Goal: Task Accomplishment & Management: Complete application form

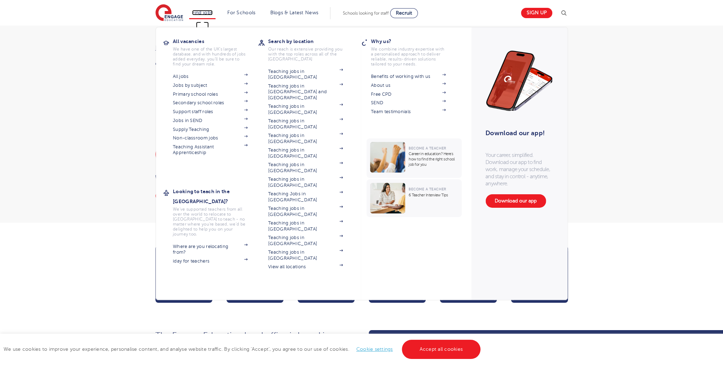
click at [198, 14] on link "Find jobs" at bounding box center [202, 12] width 21 height 5
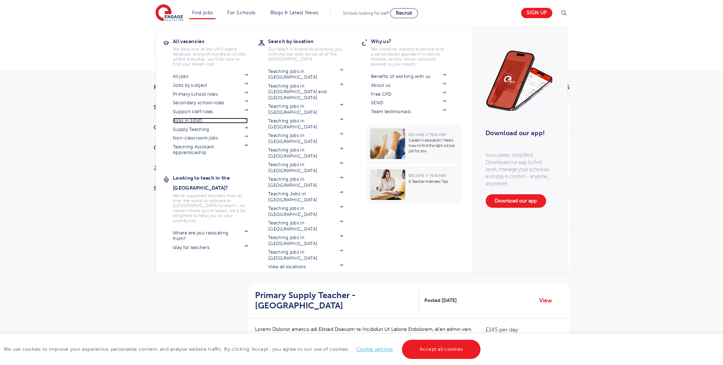
click at [191, 121] on link "Jobs in SEND" at bounding box center [210, 121] width 75 height 6
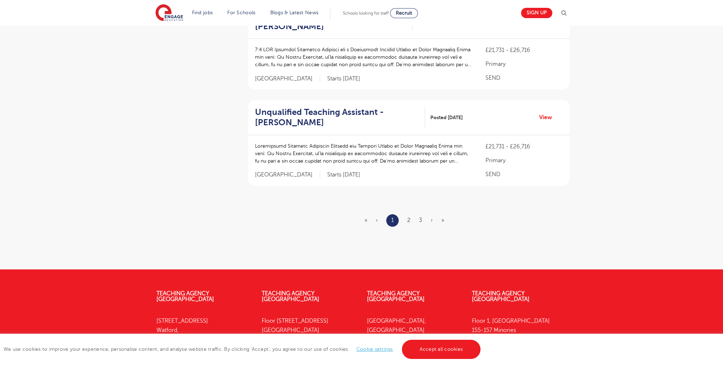
scroll to position [866, 0]
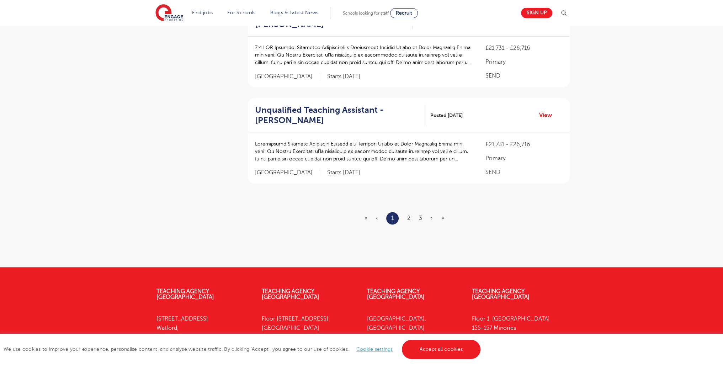
click at [411, 212] on ul "« ‹ 1 2 3 › »" at bounding box center [408, 218] width 88 height 12
click at [410, 213] on li "2" at bounding box center [408, 217] width 3 height 9
click at [410, 215] on link "2" at bounding box center [408, 218] width 3 height 6
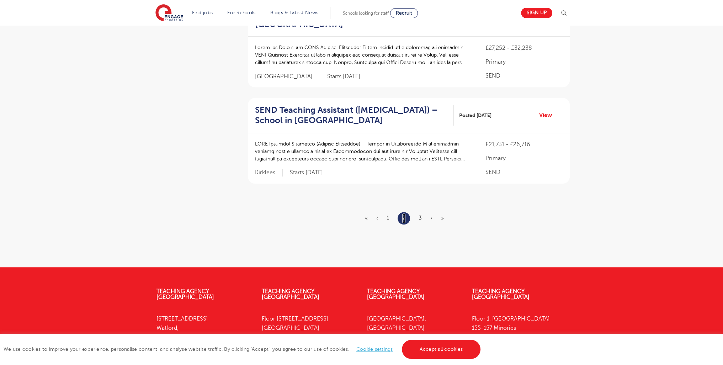
scroll to position [0, 0]
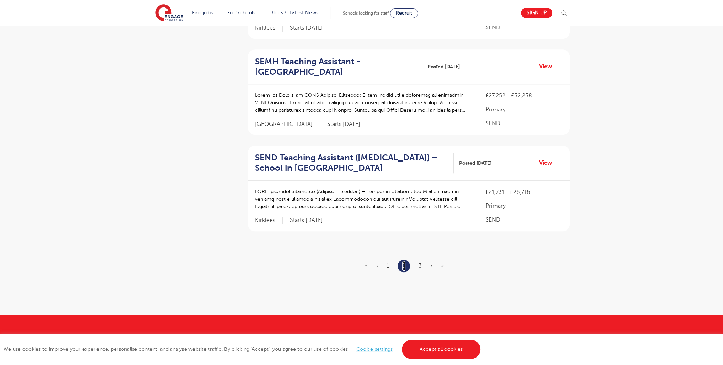
scroll to position [932, 0]
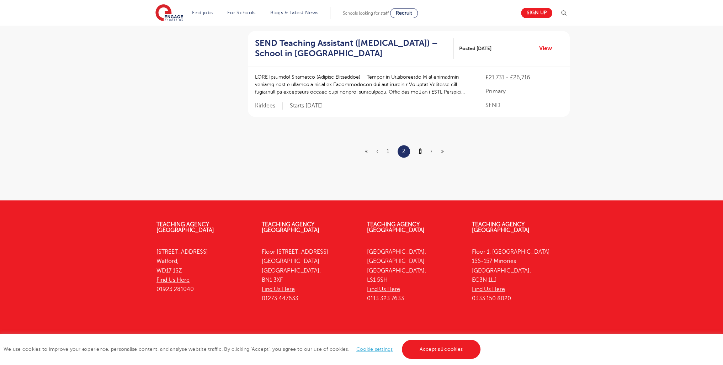
click at [421, 148] on link "3" at bounding box center [420, 151] width 3 height 6
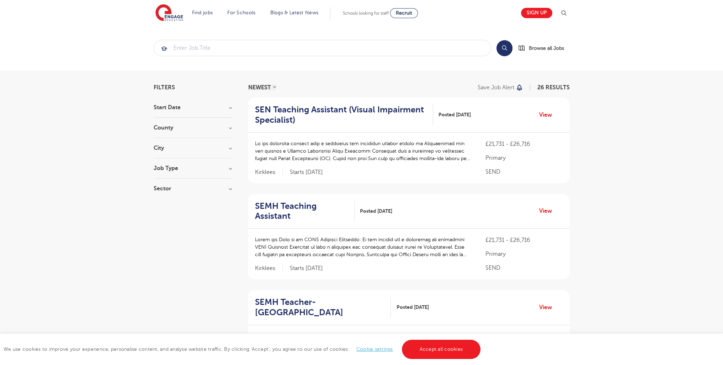
scroll to position [548, 0]
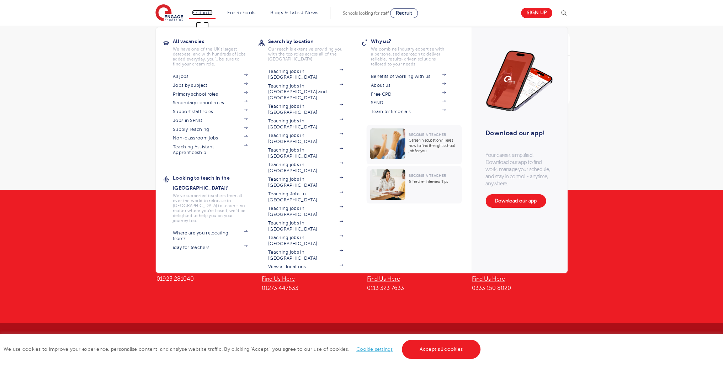
click at [202, 12] on link "Find jobs" at bounding box center [202, 12] width 21 height 5
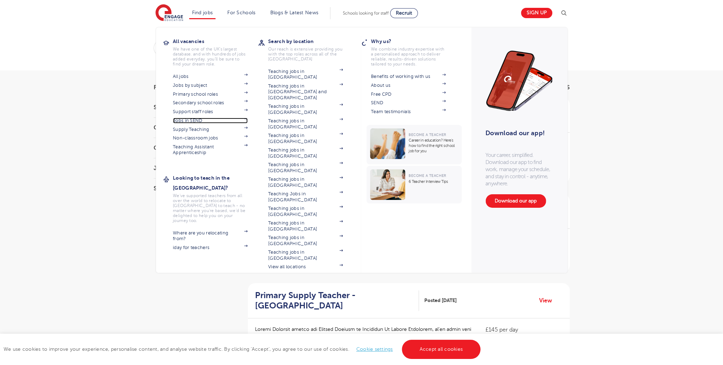
click at [190, 119] on link "Jobs in SEND" at bounding box center [210, 121] width 75 height 6
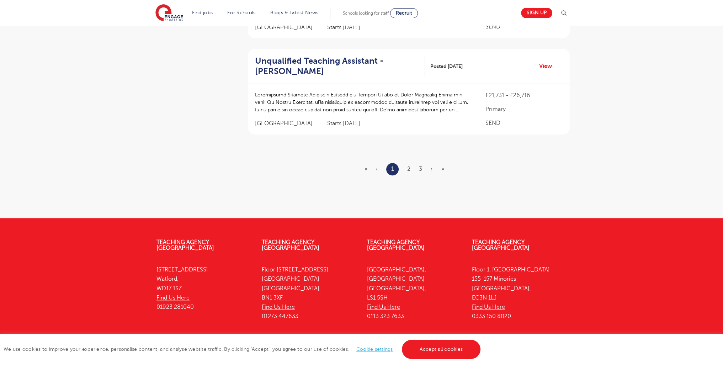
scroll to position [922, 0]
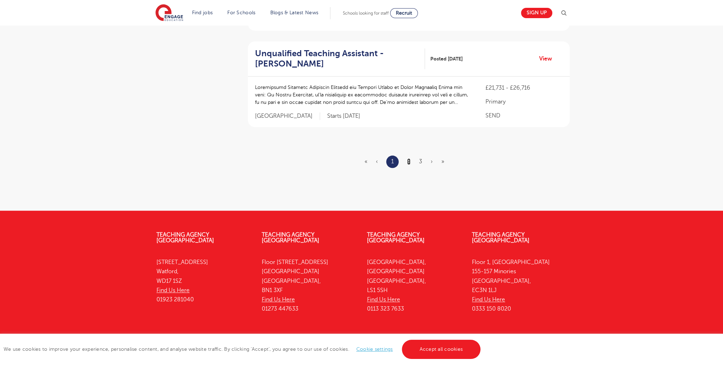
click at [408, 158] on link "2" at bounding box center [408, 161] width 3 height 6
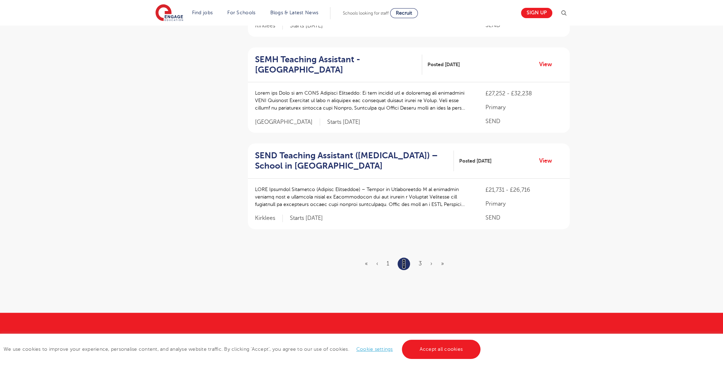
scroll to position [932, 0]
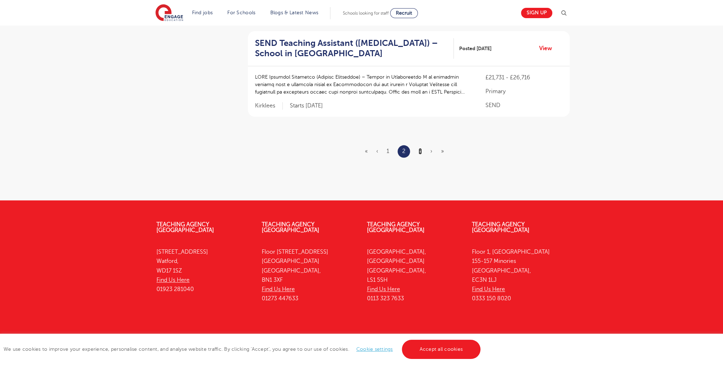
click at [420, 148] on link "3" at bounding box center [420, 151] width 3 height 6
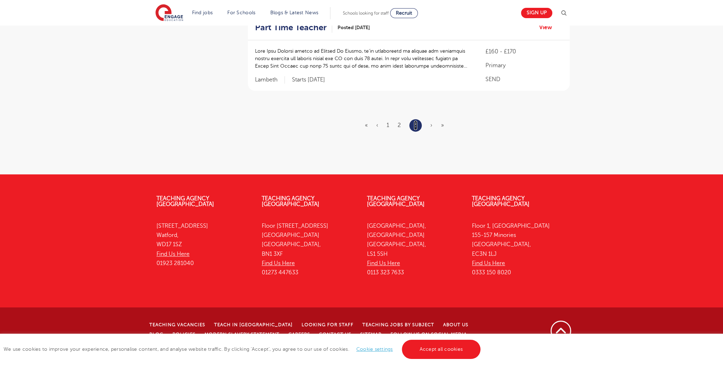
scroll to position [0, 0]
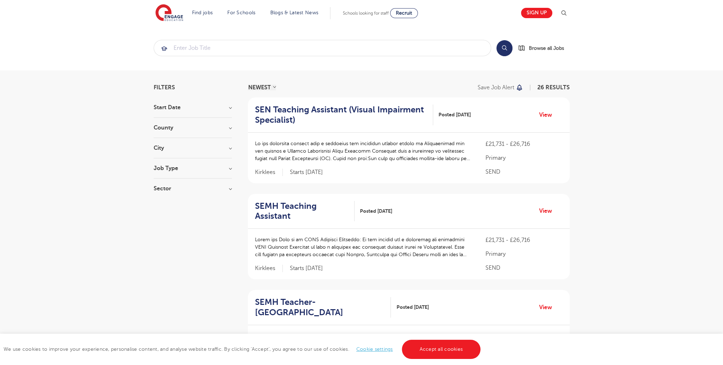
click at [168, 166] on h3 "Job Type" at bounding box center [193, 168] width 78 height 6
click at [169, 196] on span "Daily Supply" at bounding box center [179, 194] width 31 height 6
click at [169, 195] on input "Daily Supply 27" at bounding box center [166, 193] width 5 height 5
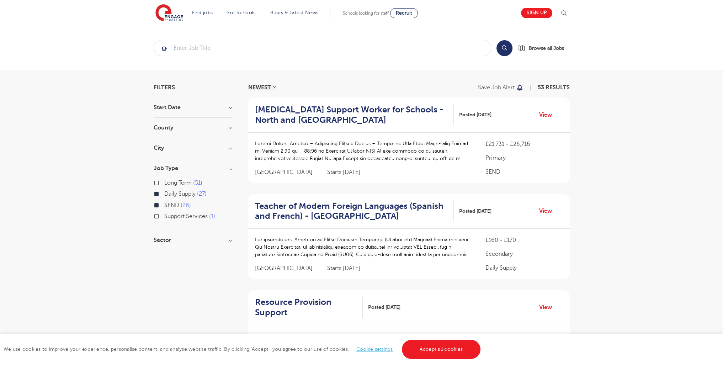
click at [171, 182] on span "Long Term" at bounding box center [177, 183] width 27 height 6
click at [169, 182] on input "Long Term 51" at bounding box center [166, 182] width 5 height 5
checkbox input "true"
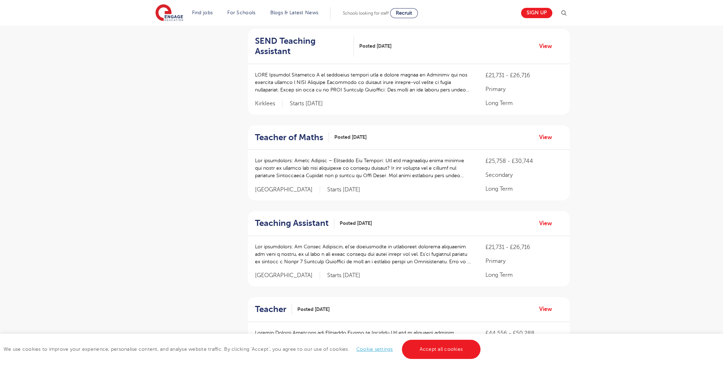
scroll to position [891, 0]
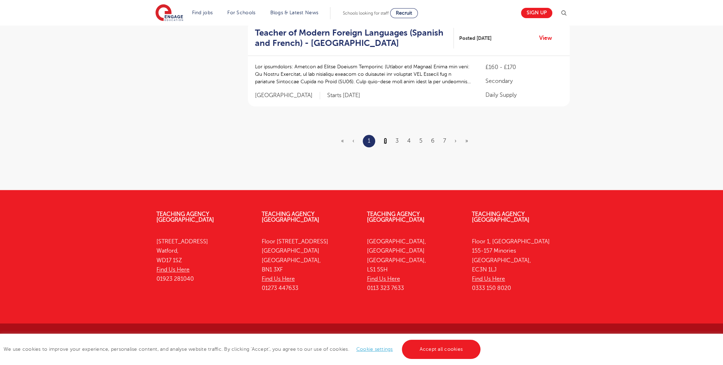
click at [385, 140] on link "2" at bounding box center [385, 141] width 3 height 6
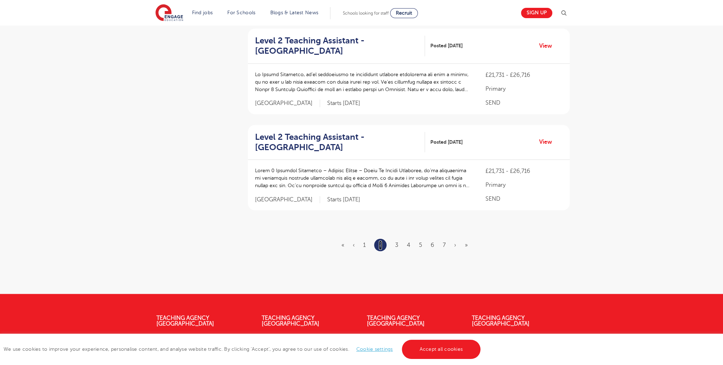
scroll to position [859, 0]
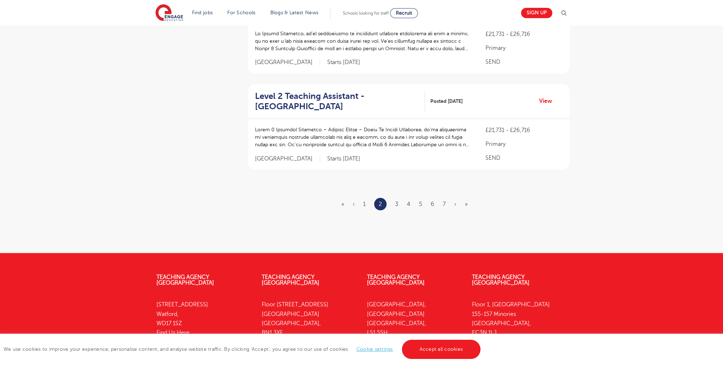
drag, startPoint x: 442, startPoint y: 181, endPoint x: 445, endPoint y: 186, distance: 6.2
click at [442, 198] on ul "« ‹ 1 2 3 4 5 6 7 › »" at bounding box center [408, 204] width 135 height 12
click at [444, 201] on link "7" at bounding box center [444, 204] width 3 height 6
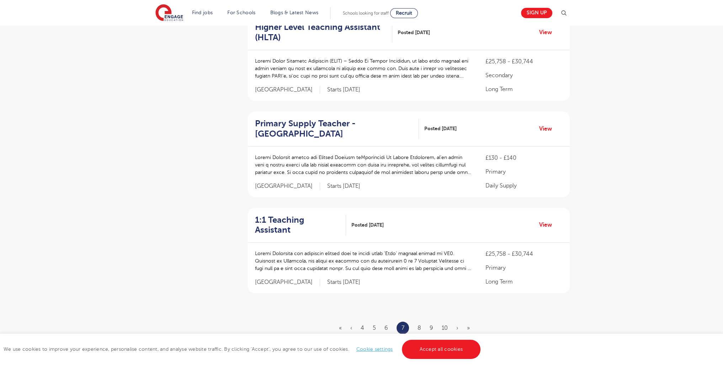
scroll to position [881, 0]
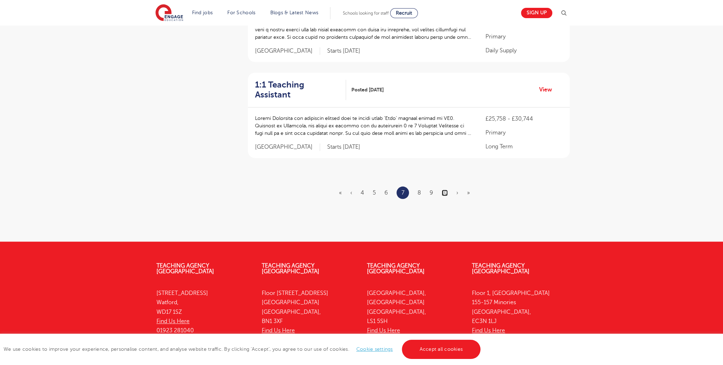
click at [443, 190] on link "10" at bounding box center [445, 193] width 6 height 6
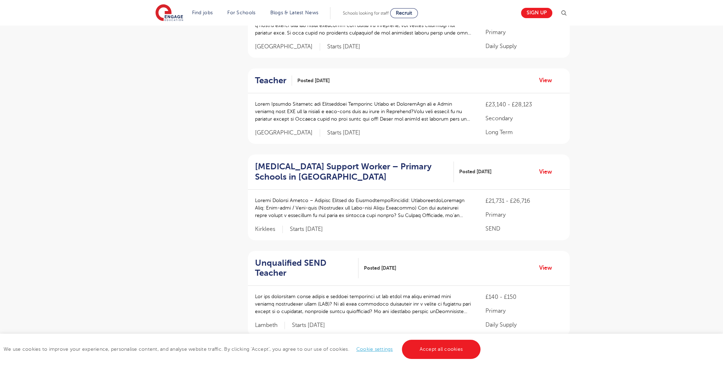
scroll to position [881, 0]
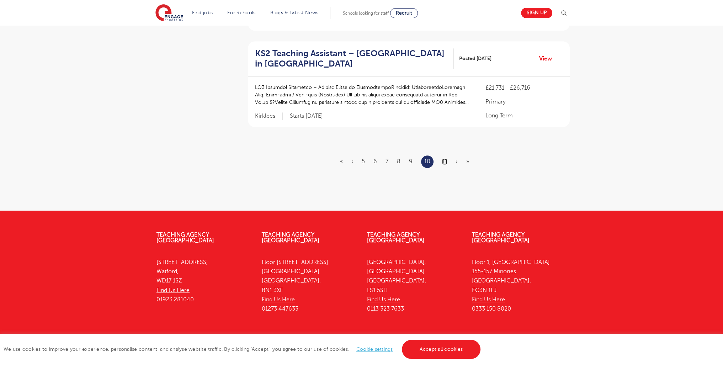
click at [446, 158] on link "11" at bounding box center [444, 161] width 5 height 6
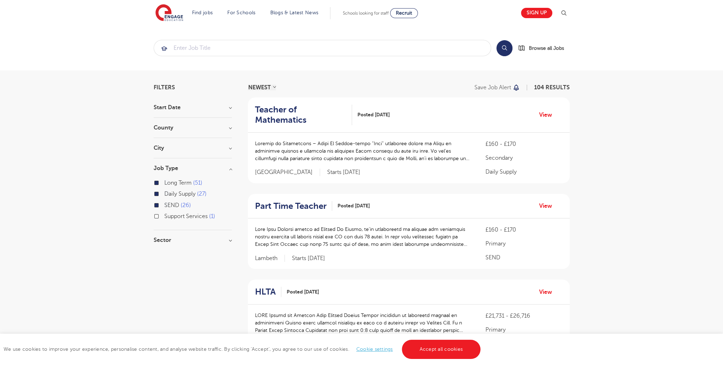
scroll to position [335, 0]
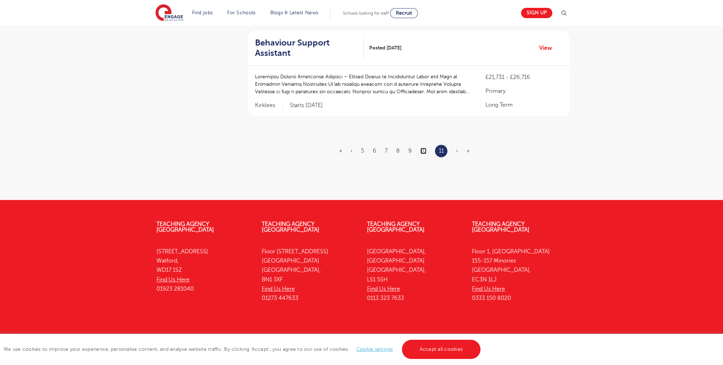
click at [426, 148] on link "10" at bounding box center [423, 151] width 6 height 6
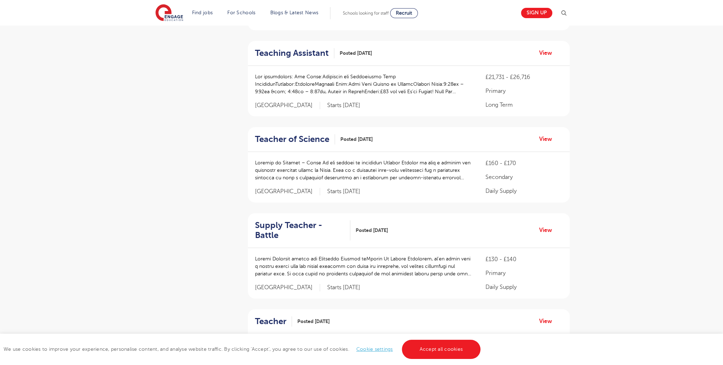
scroll to position [0, 0]
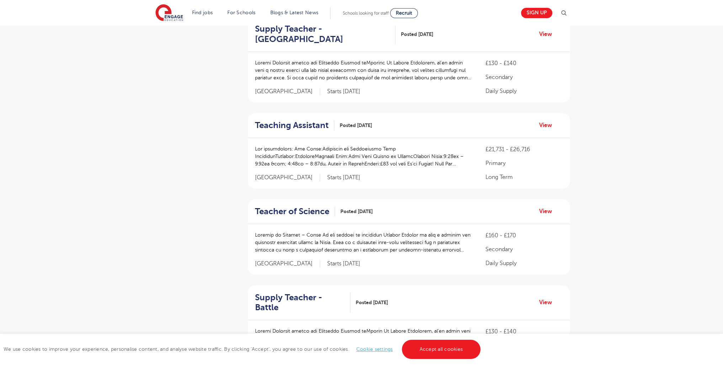
scroll to position [881, 0]
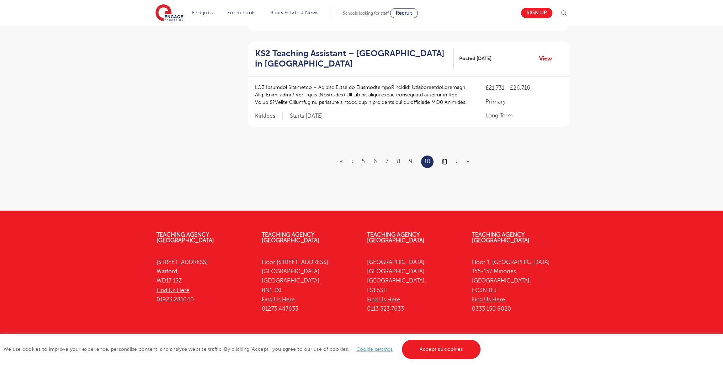
click at [442, 158] on link "11" at bounding box center [444, 161] width 5 height 6
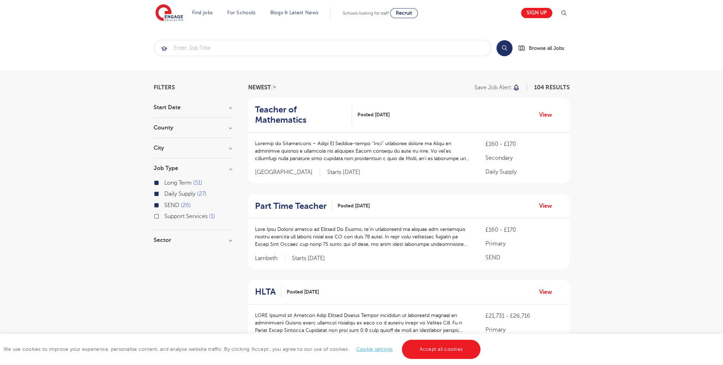
scroll to position [335, 0]
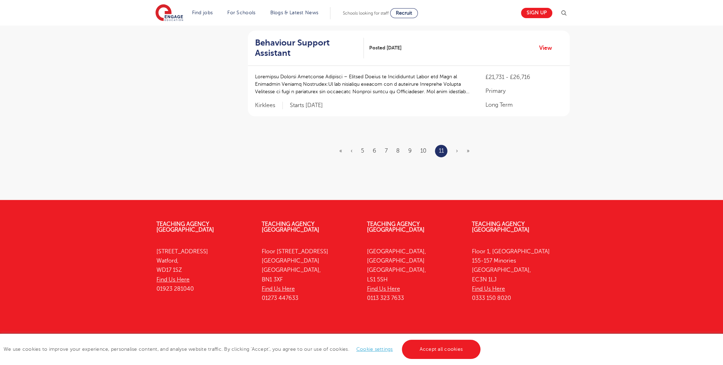
click at [428, 145] on ul "« ‹ 5 6 7 8 9 10 11 › »" at bounding box center [408, 151] width 139 height 12
click at [426, 145] on ul "« ‹ 5 6 7 8 9 10 11 › »" at bounding box center [408, 151] width 139 height 12
click at [421, 148] on link "10" at bounding box center [423, 151] width 6 height 6
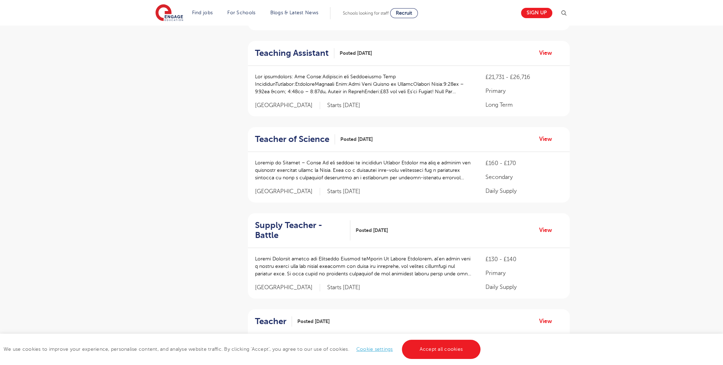
scroll to position [0, 0]
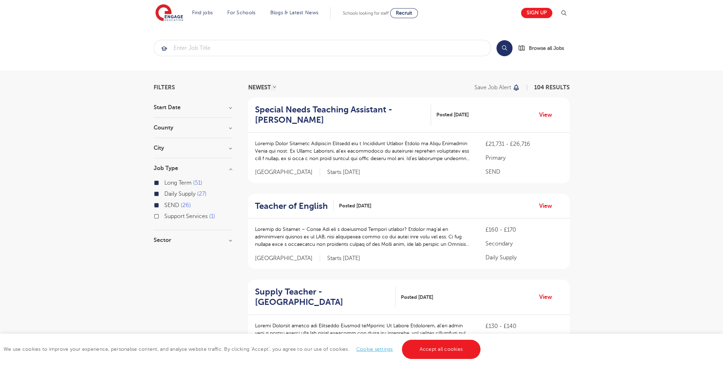
scroll to position [881, 0]
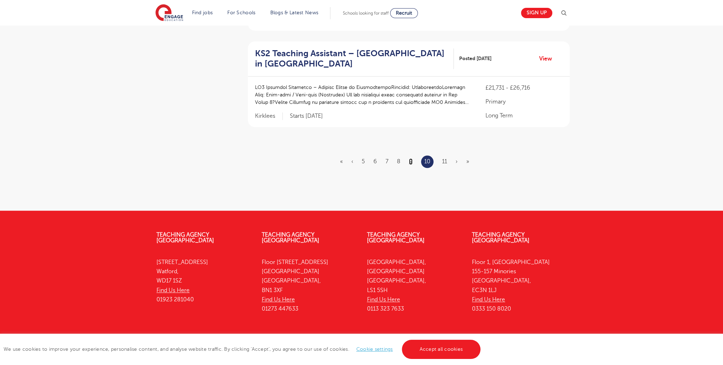
click at [411, 158] on link "9" at bounding box center [411, 161] width 4 height 6
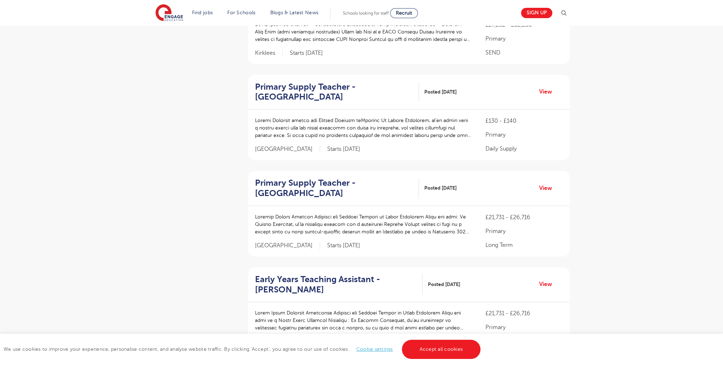
scroll to position [912, 0]
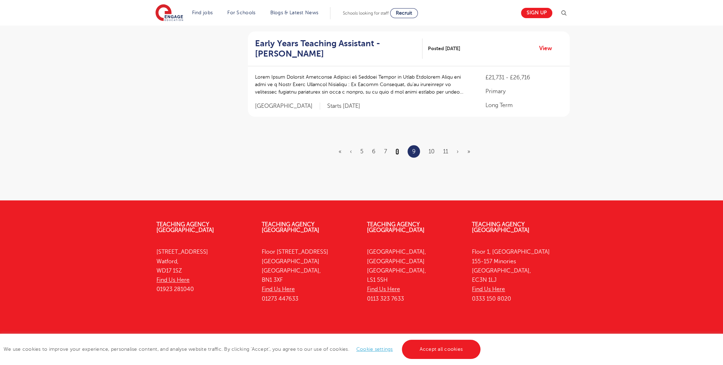
click at [395, 148] on link "8" at bounding box center [397, 151] width 4 height 6
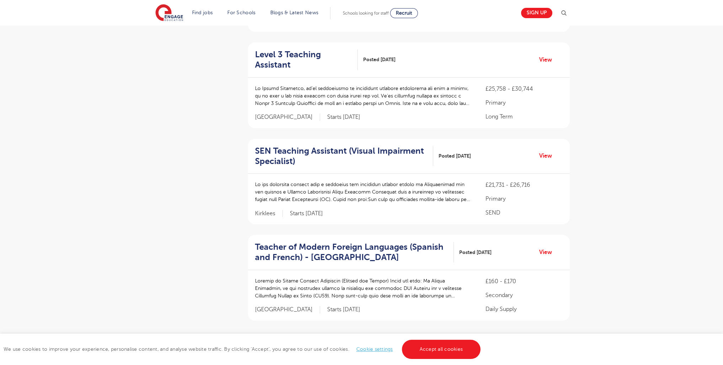
scroll to position [943, 0]
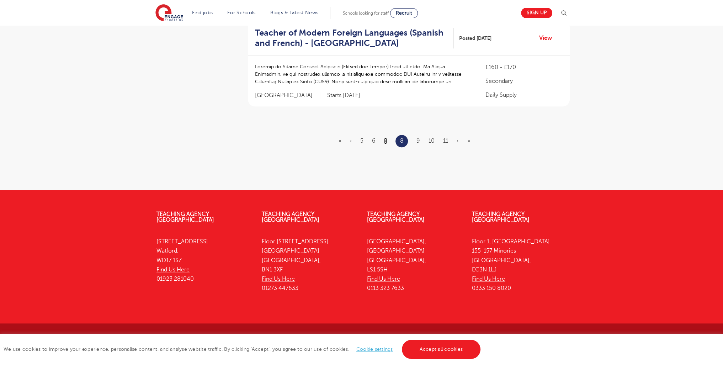
click at [385, 141] on link "7" at bounding box center [385, 141] width 3 height 6
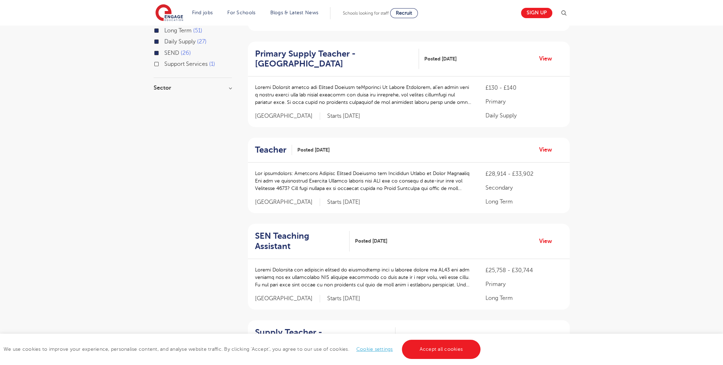
scroll to position [902, 0]
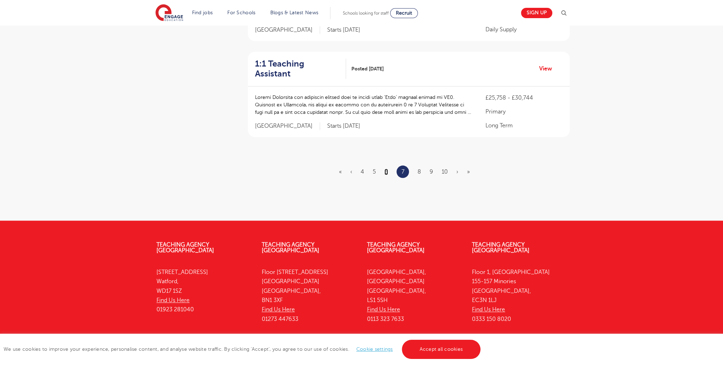
click at [385, 169] on link "6" at bounding box center [386, 172] width 4 height 6
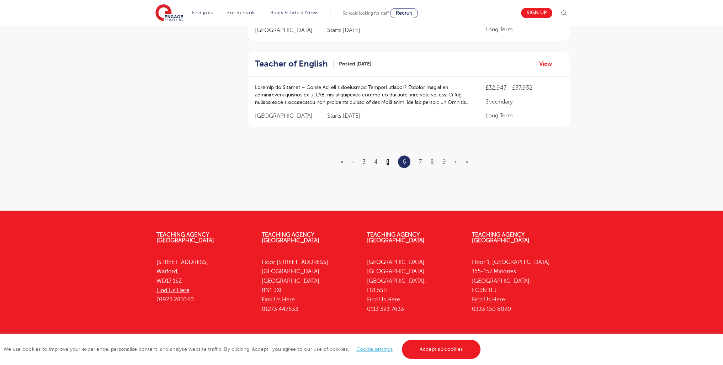
click at [387, 159] on link "5" at bounding box center [387, 162] width 3 height 6
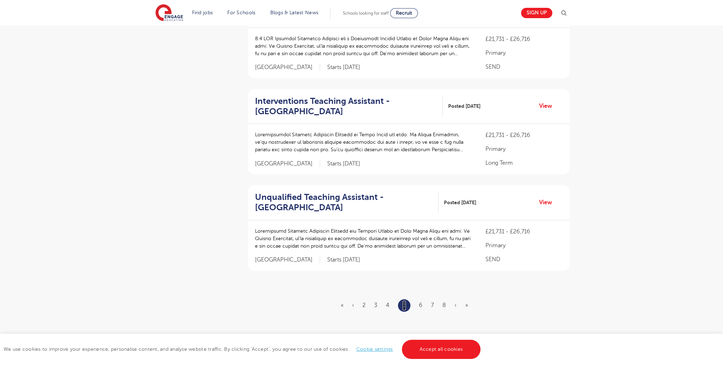
scroll to position [782, 0]
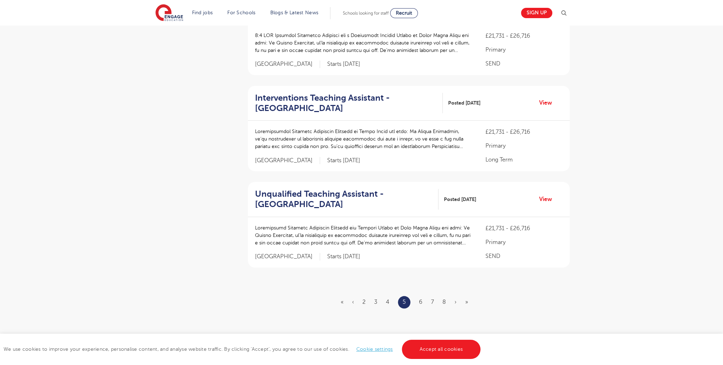
click at [422, 297] on ul "« ‹ 2 3 4 5 6 7 8 › »" at bounding box center [409, 302] width 136 height 12
click at [419, 302] on ul "« ‹ 2 3 4 5 6 7 8 › »" at bounding box center [409, 302] width 136 height 12
click at [421, 303] on link "6" at bounding box center [421, 302] width 4 height 6
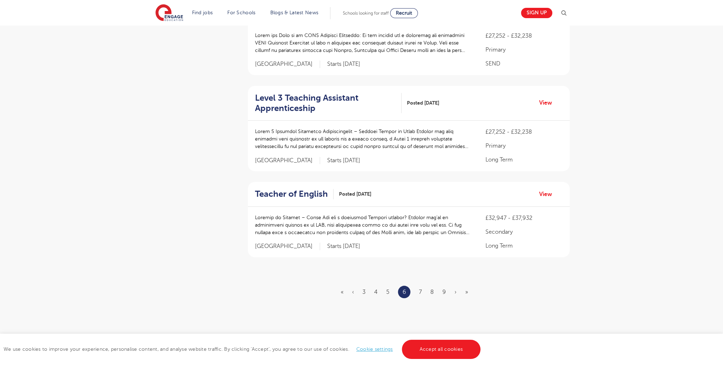
scroll to position [0, 0]
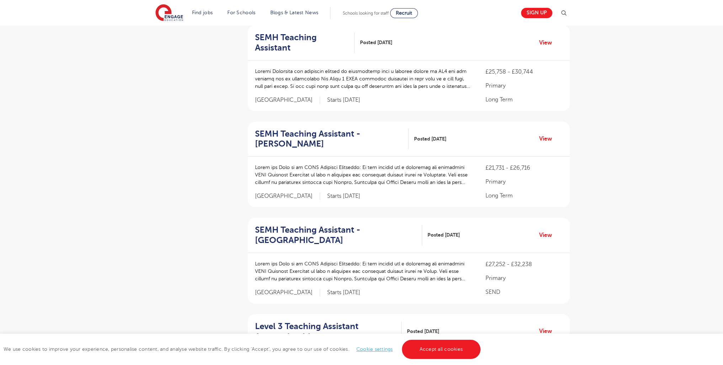
scroll to position [912, 0]
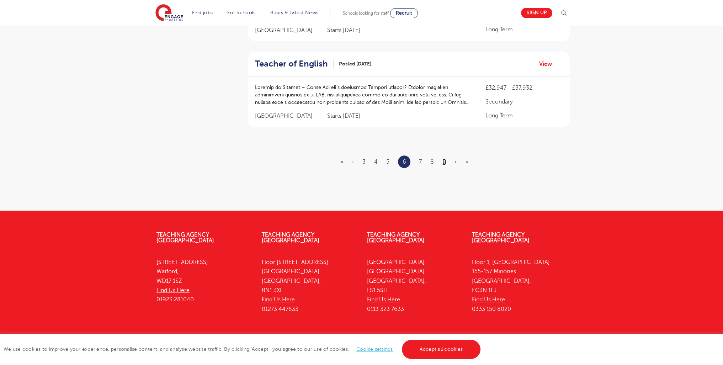
click at [444, 159] on link "9" at bounding box center [444, 162] width 4 height 6
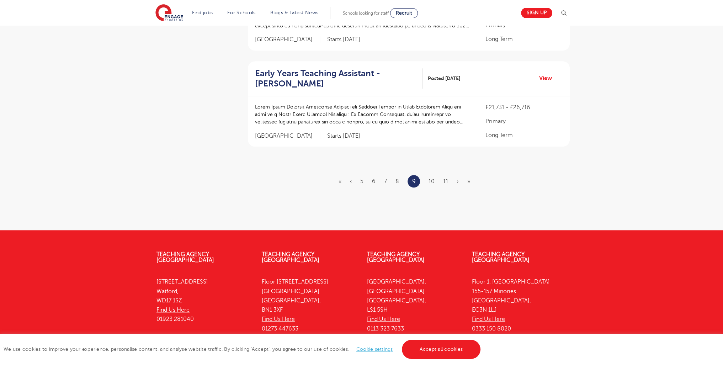
scroll to position [912, 0]
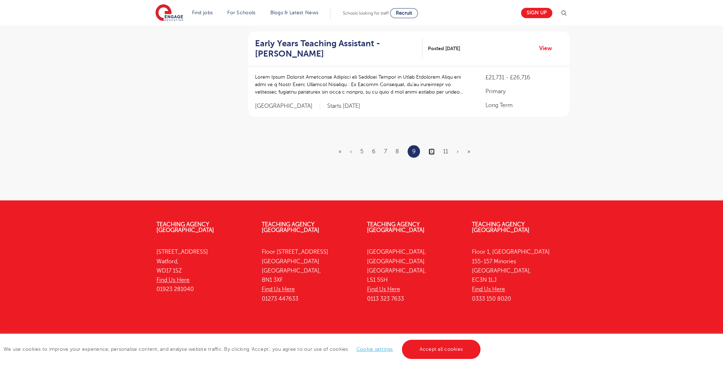
click at [432, 148] on link "10" at bounding box center [431, 151] width 6 height 6
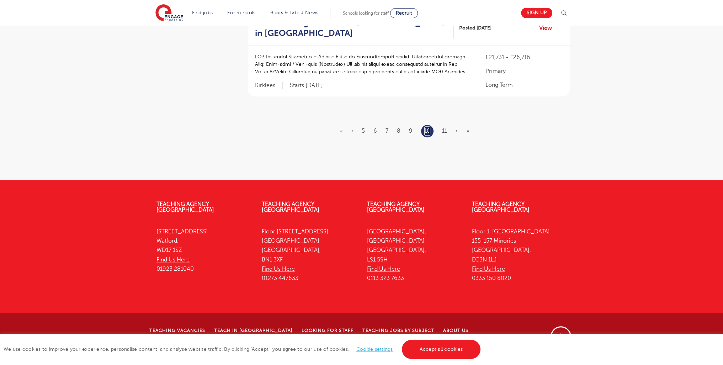
scroll to position [0, 0]
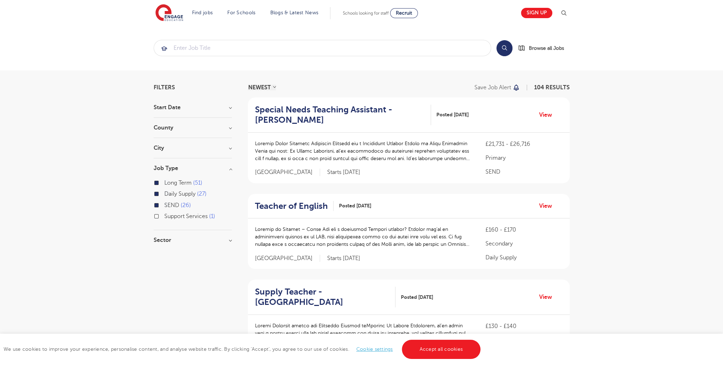
scroll to position [881, 0]
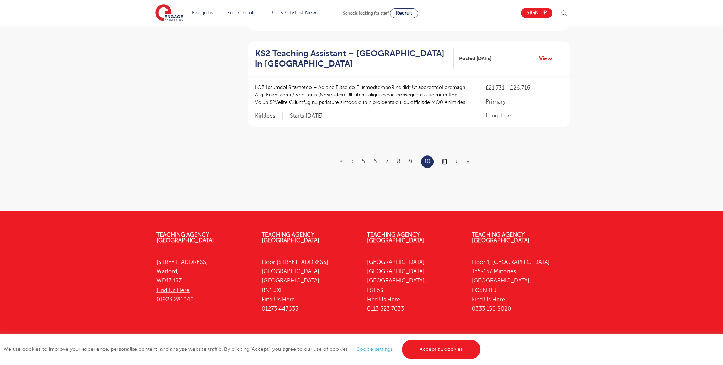
click at [444, 158] on link "11" at bounding box center [444, 161] width 5 height 6
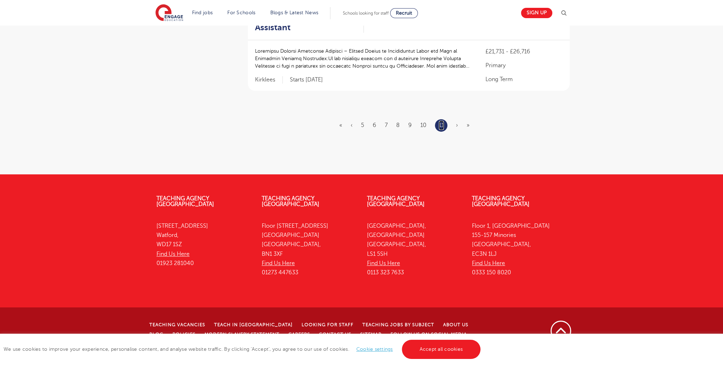
scroll to position [0, 0]
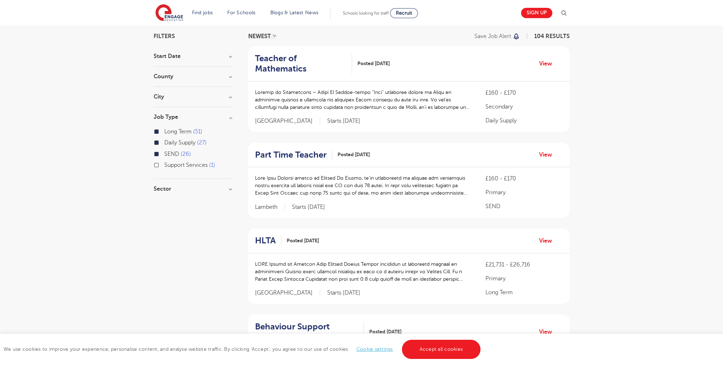
scroll to position [335, 0]
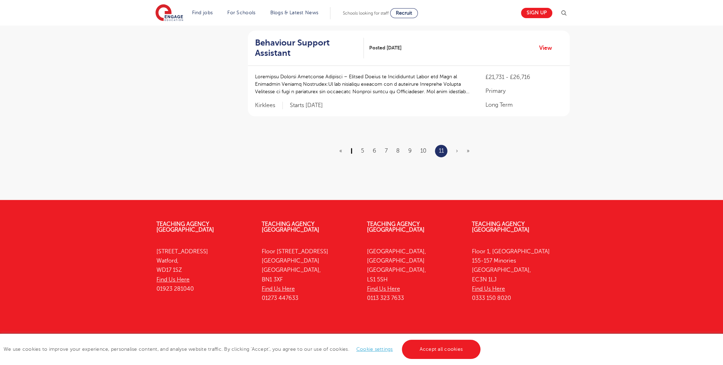
click at [352, 148] on link "‹" at bounding box center [352, 151] width 2 height 6
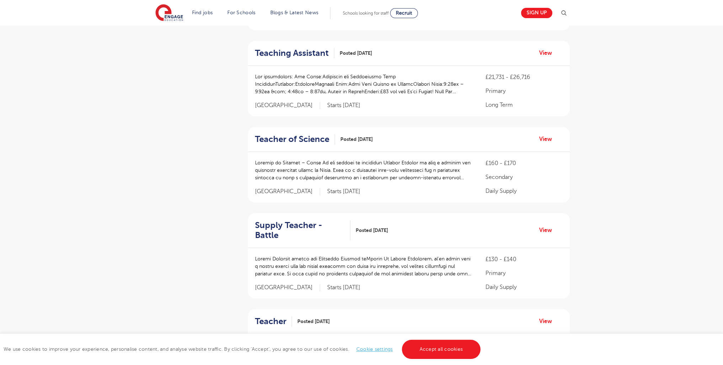
scroll to position [0, 0]
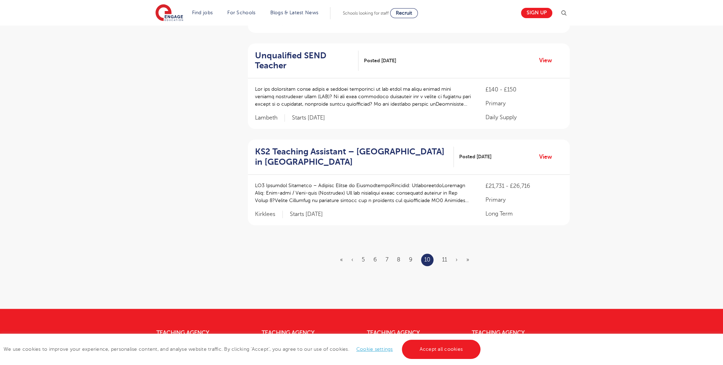
scroll to position [881, 0]
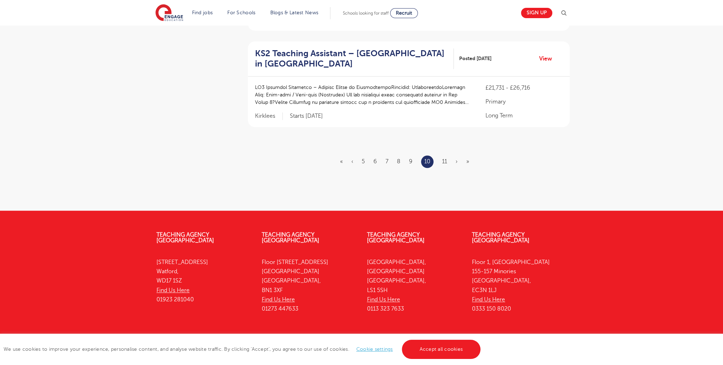
click at [361, 155] on ul "« ‹ 5 6 7 8 9 10 11 › »" at bounding box center [409, 161] width 138 height 12
click at [365, 155] on ul "« ‹ 5 6 7 8 9 10 11 › »" at bounding box center [409, 161] width 138 height 12
click at [364, 155] on ul "« ‹ 5 6 7 8 9 10 11 › »" at bounding box center [409, 161] width 138 height 12
click at [364, 158] on link "5" at bounding box center [363, 161] width 3 height 6
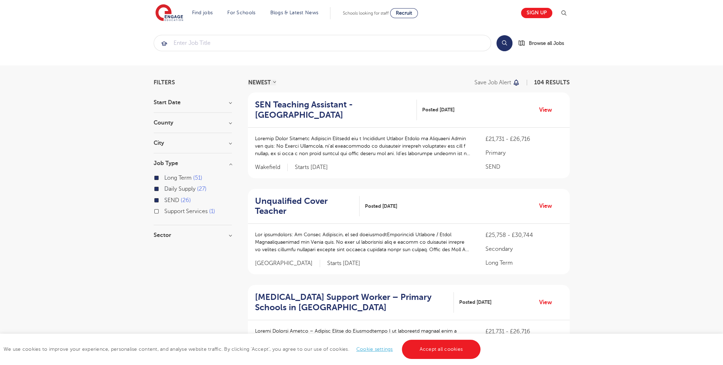
scroll to position [943, 0]
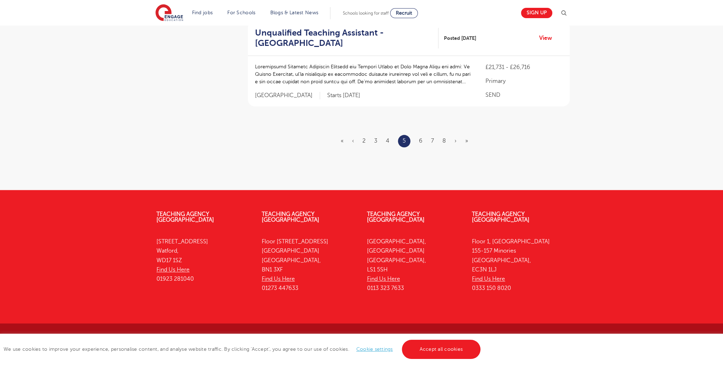
click at [355, 138] on ul "« ‹ 2 3 4 5 6 7 8 › »" at bounding box center [409, 141] width 136 height 12
click at [354, 140] on link "‹" at bounding box center [353, 141] width 2 height 6
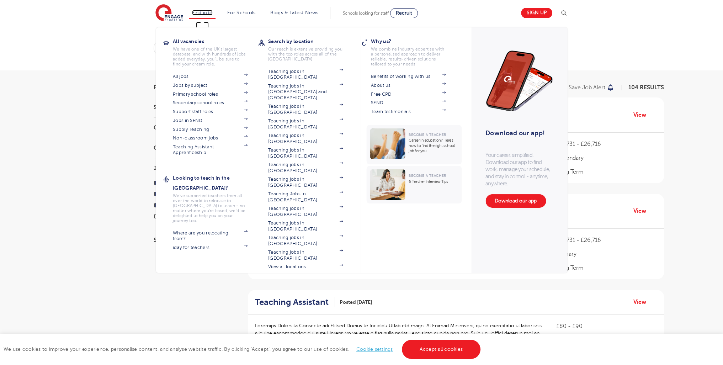
click at [204, 12] on link "Find jobs" at bounding box center [202, 12] width 21 height 5
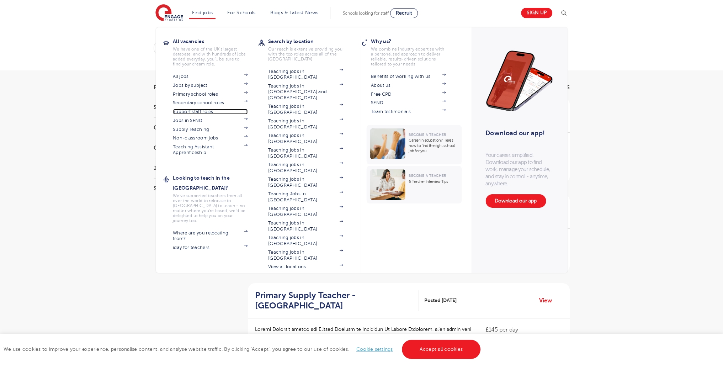
click at [200, 112] on link "Support staff roles" at bounding box center [210, 112] width 75 height 6
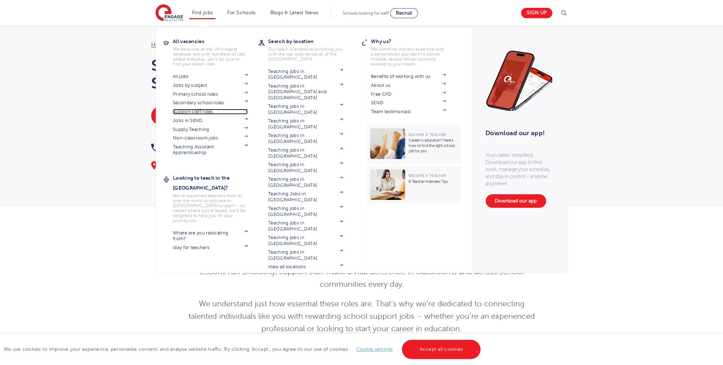
click at [210, 111] on link "Support staff roles" at bounding box center [210, 112] width 75 height 6
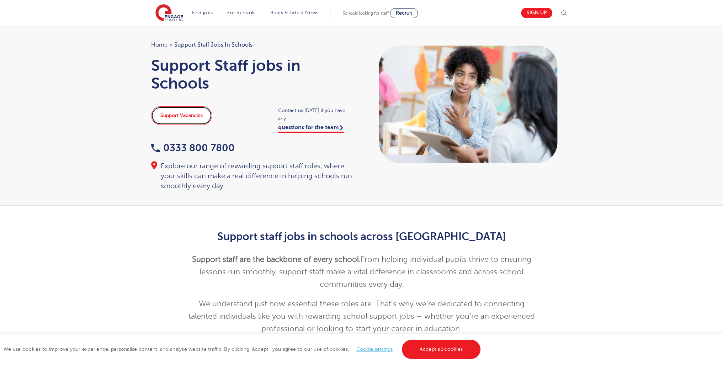
click at [194, 116] on link "Support Vacancies" at bounding box center [181, 115] width 61 height 18
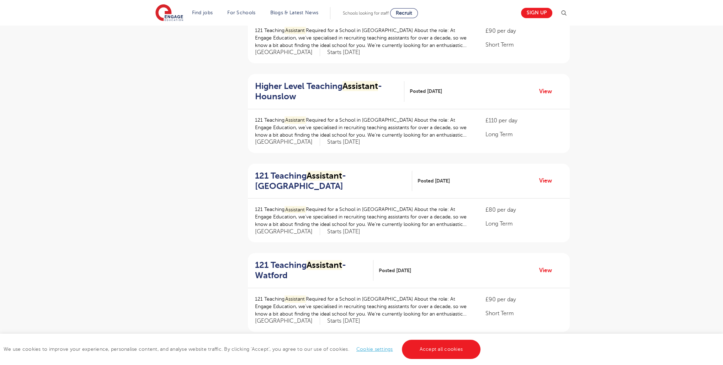
scroll to position [218, 0]
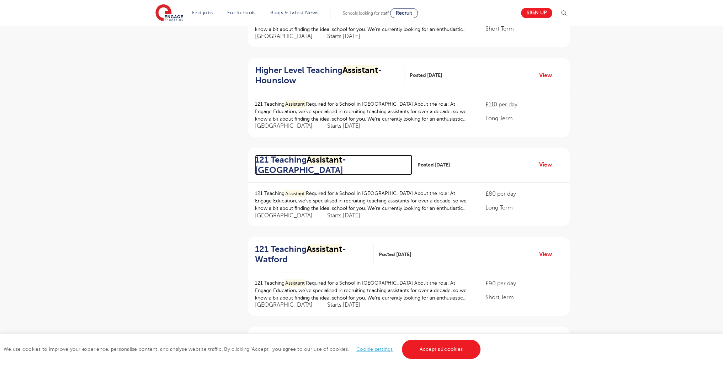
click at [292, 168] on h2 "121 Teaching Assistant - Redbridge" at bounding box center [330, 165] width 151 height 21
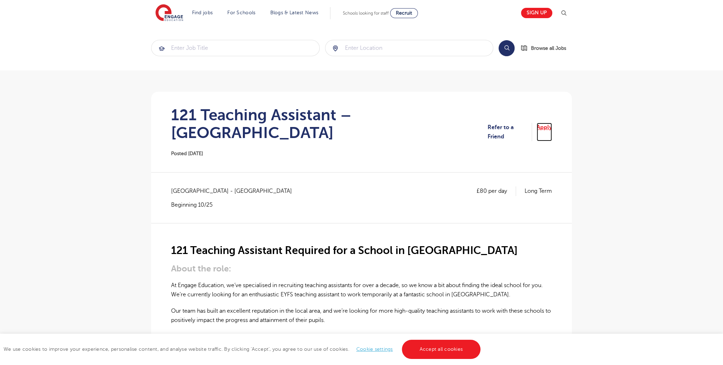
click at [544, 123] on link "Apply" at bounding box center [544, 132] width 15 height 19
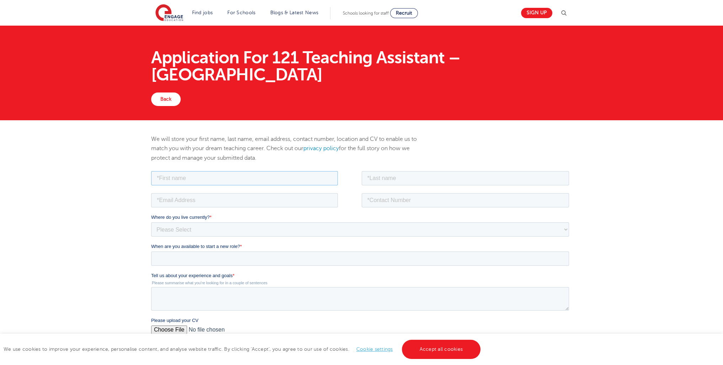
click at [178, 174] on input "text" at bounding box center [244, 178] width 187 height 14
type input "[PERSON_NAME]"
click at [399, 178] on input "text" at bounding box center [466, 178] width 208 height 14
type input "[PERSON_NAME]"
click at [215, 204] on input "email" at bounding box center [244, 200] width 187 height 14
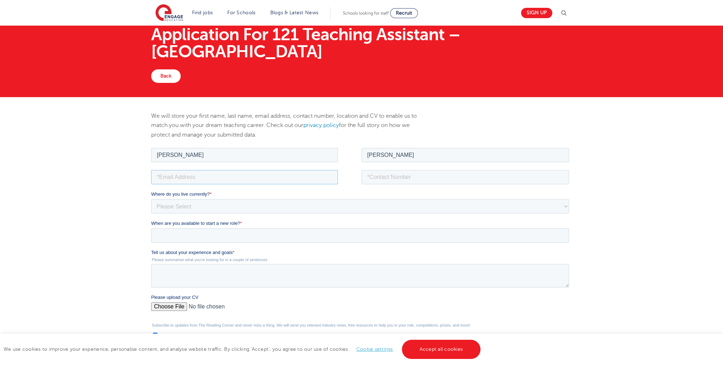
scroll to position [36, 0]
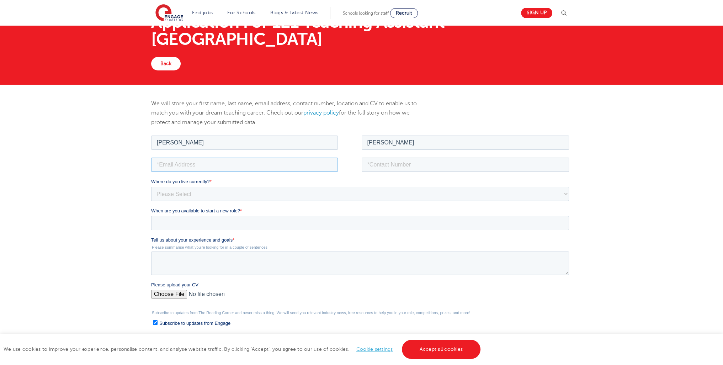
type input "[EMAIL_ADDRESS][DOMAIN_NAME]"
click at [408, 158] on input "tel" at bounding box center [466, 164] width 208 height 14
type input "7376-943462"
drag, startPoint x: 407, startPoint y: 162, endPoint x: 334, endPoint y: 161, distance: 73.3
click at [334, 161] on fieldset "[EMAIL_ADDRESS][DOMAIN_NAME] 7376-943462" at bounding box center [361, 167] width 421 height 22
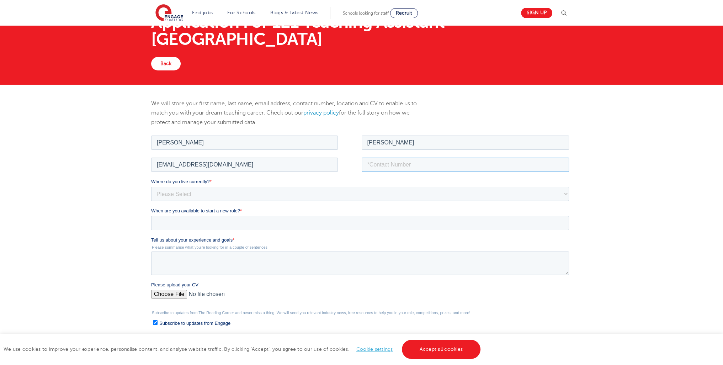
click at [367, 166] on input "tel" at bounding box center [466, 164] width 208 height 14
type input "07487547690"
click at [210, 194] on select "Please Select UK Canada Ireland Australia New Zealand Europe USA South Africa J…" at bounding box center [360, 193] width 418 height 14
select select "UK"
click at [151, 186] on select "Please Select UK Canada Ireland Australia New Zealand Europe USA South Africa J…" at bounding box center [360, 193] width 418 height 14
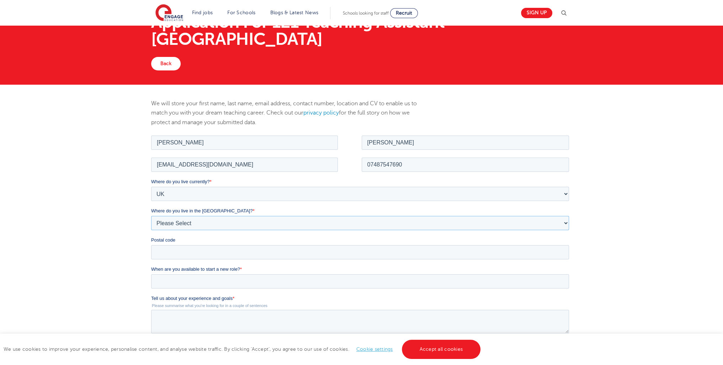
click at [154, 228] on select "Please Select Overseas Barnsley Bedfordshire Berkshire Bournemouth Bracknell Fo…" at bounding box center [360, 222] width 418 height 14
select select "City of London"
click at [151, 215] on select "Please Select Overseas Barnsley Bedfordshire Berkshire Bournemouth Bracknell Fo…" at bounding box center [360, 222] width 418 height 14
click at [169, 247] on input "Postal code" at bounding box center [360, 252] width 418 height 14
type input "e16 1le"
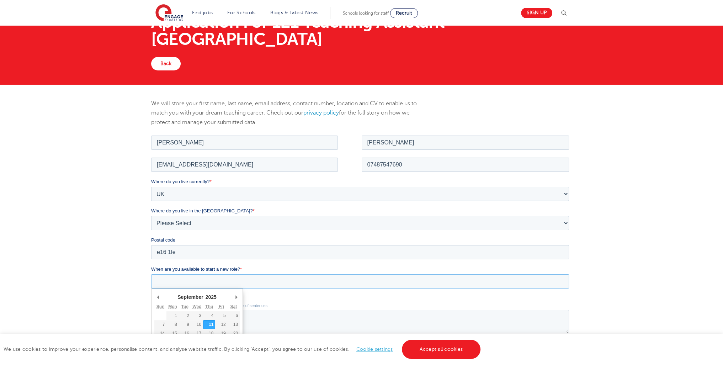
click at [206, 282] on input "When are you available to start a new role? *" at bounding box center [360, 281] width 418 height 14
type div "2025-09-11"
type input "2025/09/11"
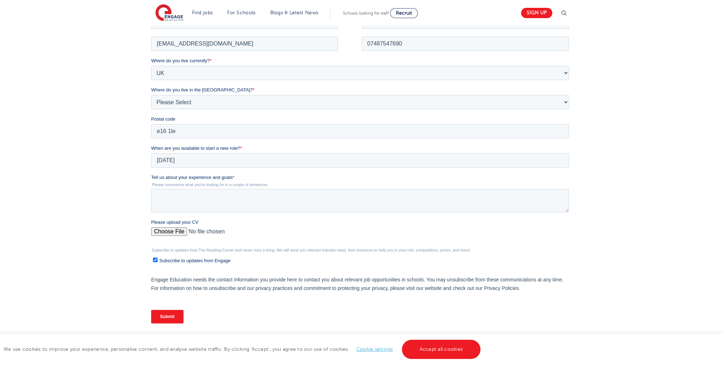
scroll to position [155, 0]
click at [269, 209] on textarea "Tell us about your experience and goals *" at bounding box center [360, 201] width 418 height 23
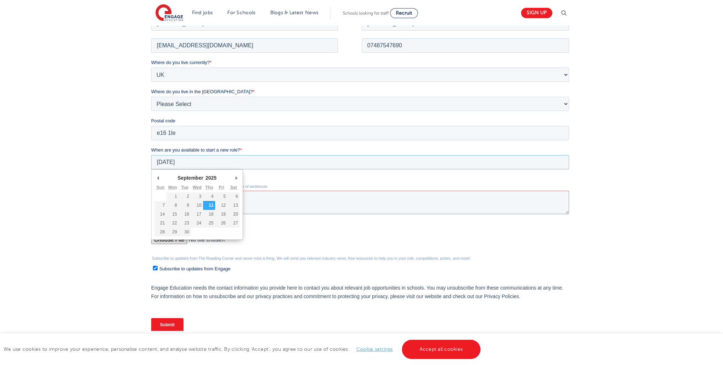
click at [159, 161] on input "2025/09/11" at bounding box center [360, 162] width 418 height 14
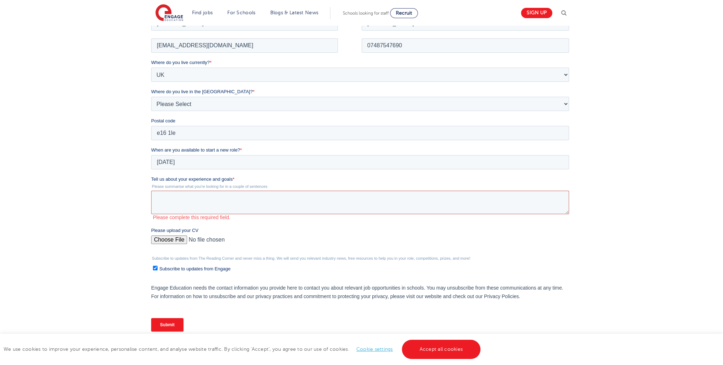
click at [203, 207] on textarea "Tell us about your experience and goals *" at bounding box center [360, 201] width 418 height 23
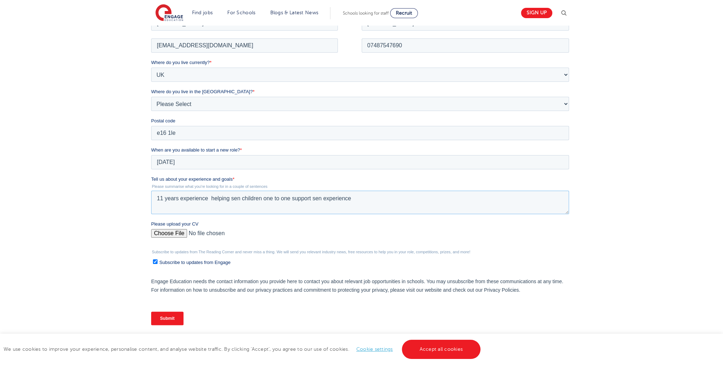
click at [364, 197] on textarea "11 years experience helping sen children one to one support sen experience" at bounding box center [360, 201] width 418 height 23
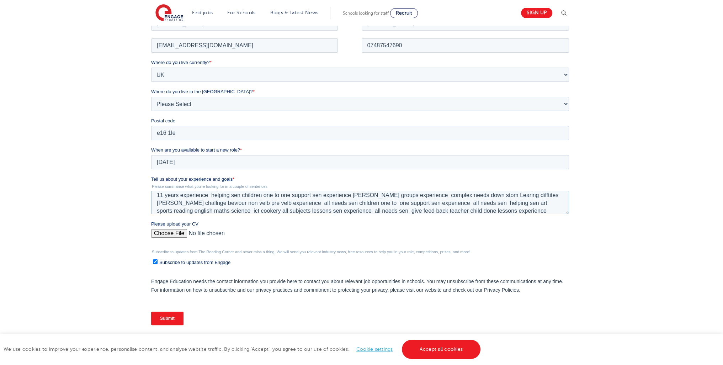
scroll to position [11, 0]
click at [235, 211] on textarea "11 years experience helping sen children one to one support sen experience sall…" at bounding box center [360, 201] width 418 height 23
type textarea "11 years experience helping sen children one to one support sen experience sall…"
click at [157, 231] on input "Please upload your CV" at bounding box center [360, 236] width 418 height 14
type input "C:\fakepath\aaron66 (1) (1) (1) (1).docx"
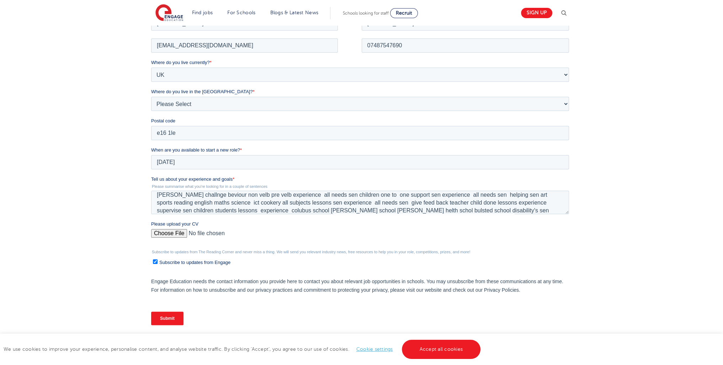
click at [160, 317] on input "Submit" at bounding box center [167, 318] width 32 height 14
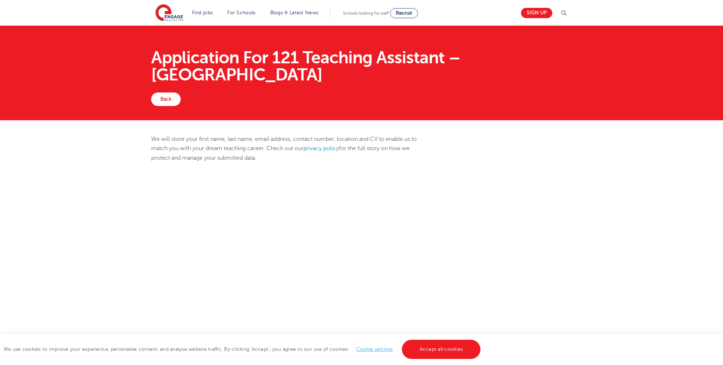
scroll to position [155, 0]
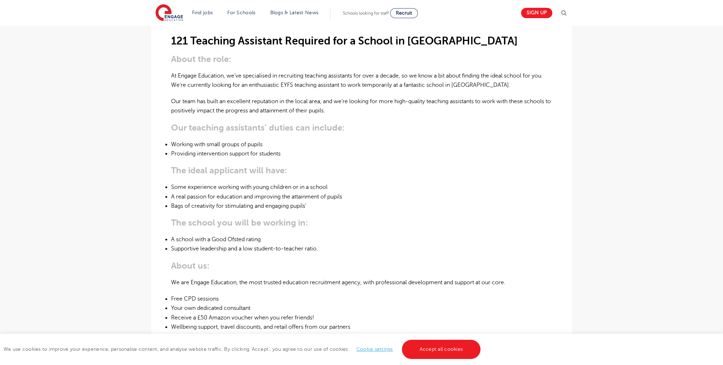
scroll to position [373, 0]
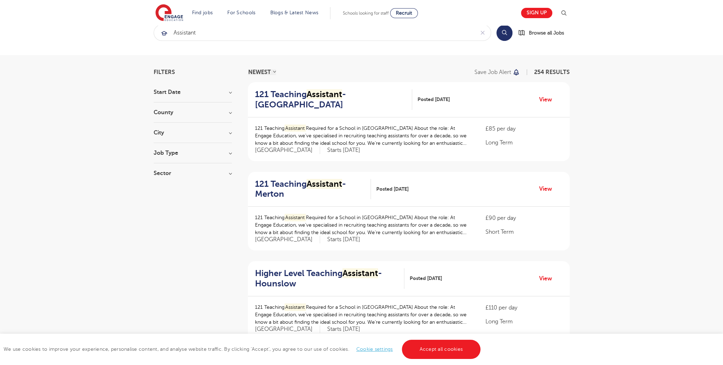
scroll to position [18, 0]
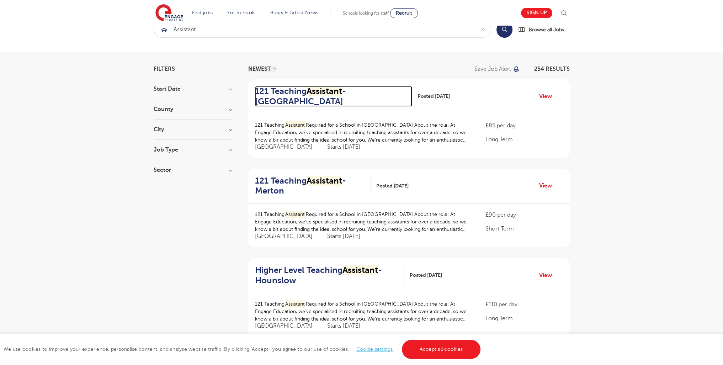
click at [269, 101] on h2 "121 Teaching Assistant - Wandsworth" at bounding box center [330, 96] width 151 height 21
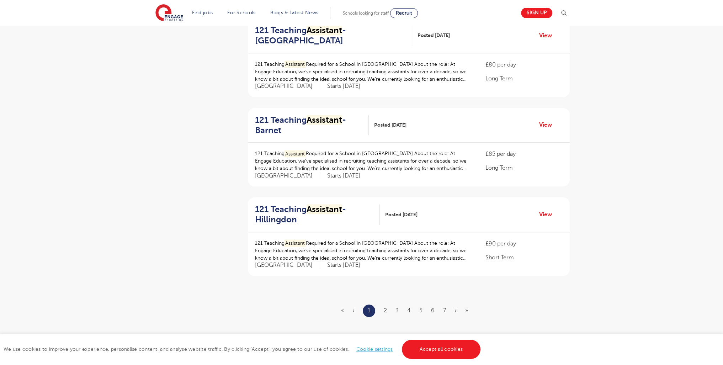
scroll to position [710, 0]
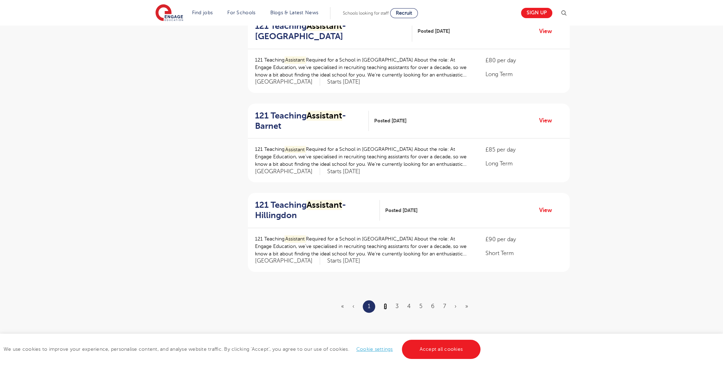
click at [386, 307] on link "2" at bounding box center [385, 306] width 3 height 6
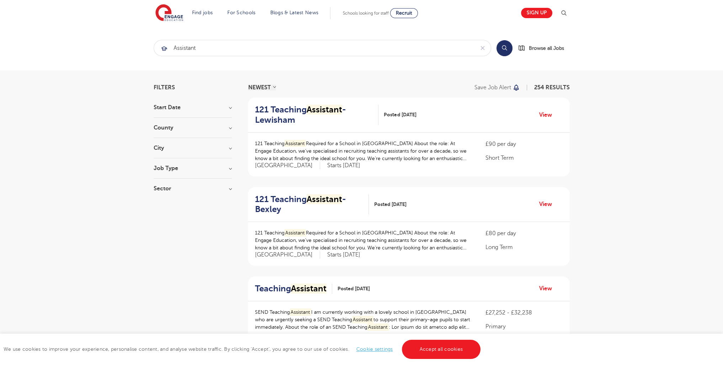
scroll to position [804, 0]
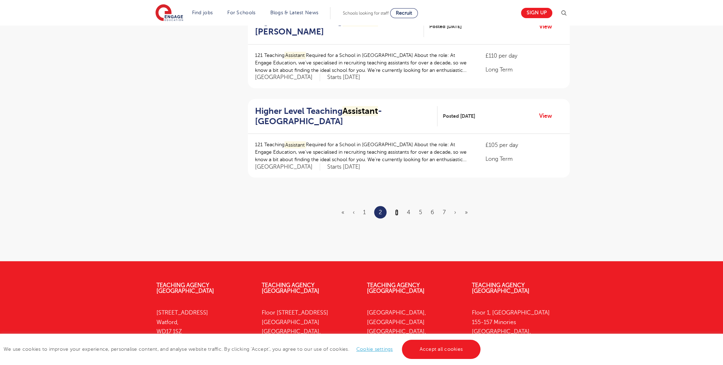
click at [396, 212] on link "3" at bounding box center [396, 212] width 3 height 6
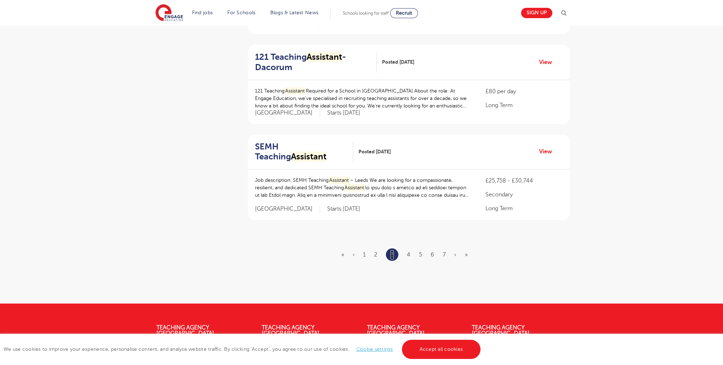
scroll to position [846, 0]
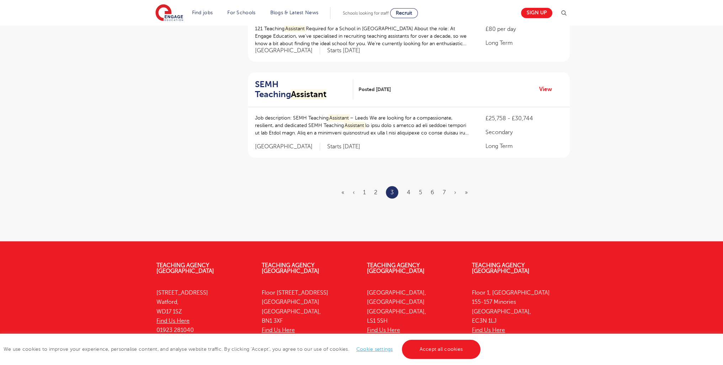
click at [406, 193] on ul "« ‹ 1 2 3 4 5 6 7 › »" at bounding box center [408, 192] width 135 height 12
click at [408, 189] on link "4" at bounding box center [409, 192] width 4 height 6
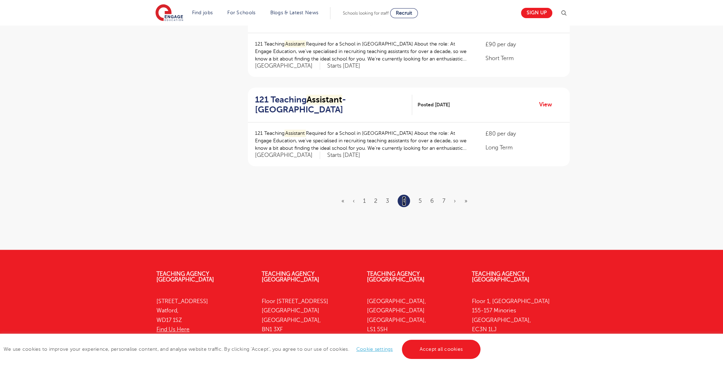
scroll to position [0, 0]
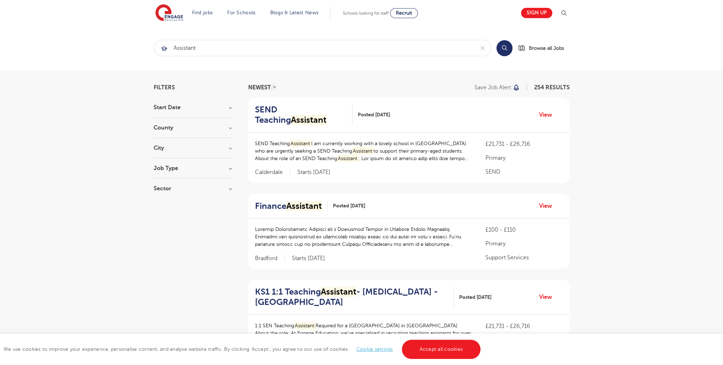
scroll to position [895, 0]
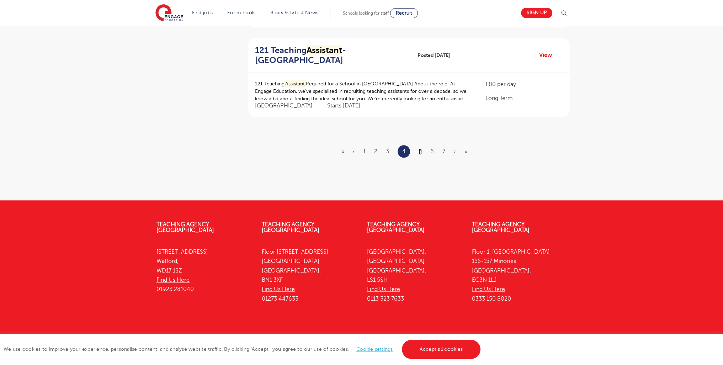
click at [421, 148] on link "5" at bounding box center [420, 151] width 3 height 6
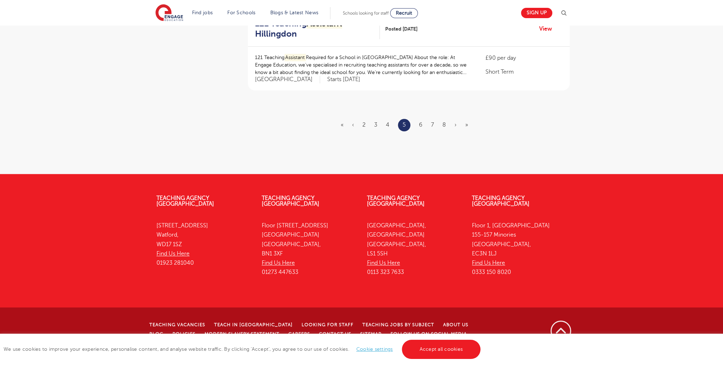
scroll to position [0, 0]
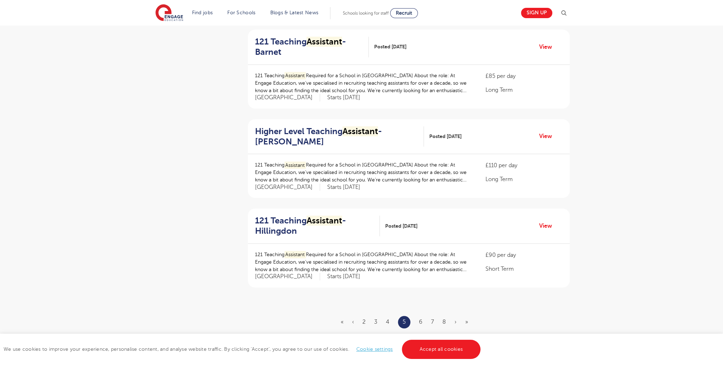
scroll to position [875, 0]
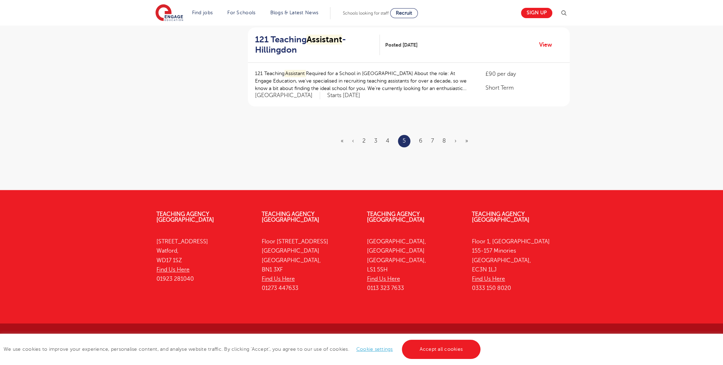
click at [418, 139] on ul "« ‹ 2 3 4 5 6 7 8 › »" at bounding box center [409, 141] width 136 height 12
click at [420, 141] on link "6" at bounding box center [421, 141] width 4 height 6
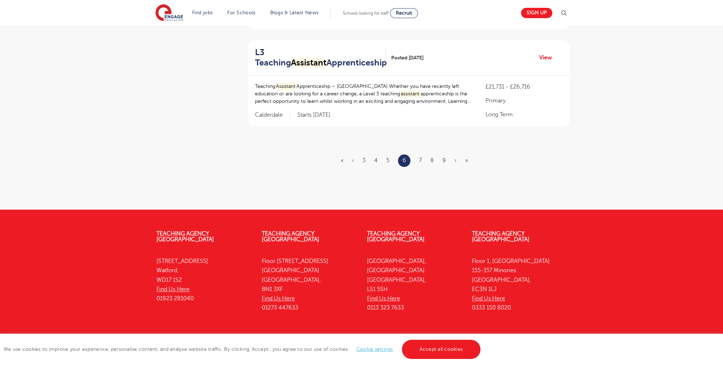
scroll to position [861, 0]
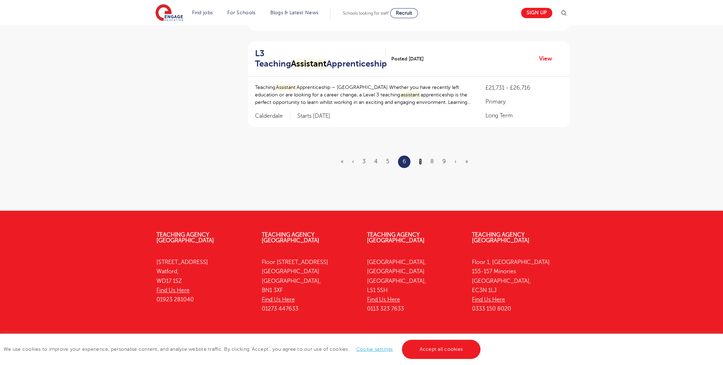
click at [420, 160] on link "7" at bounding box center [420, 161] width 3 height 6
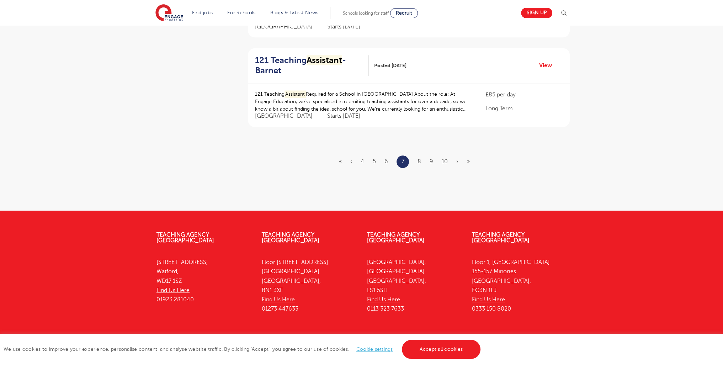
scroll to position [0, 0]
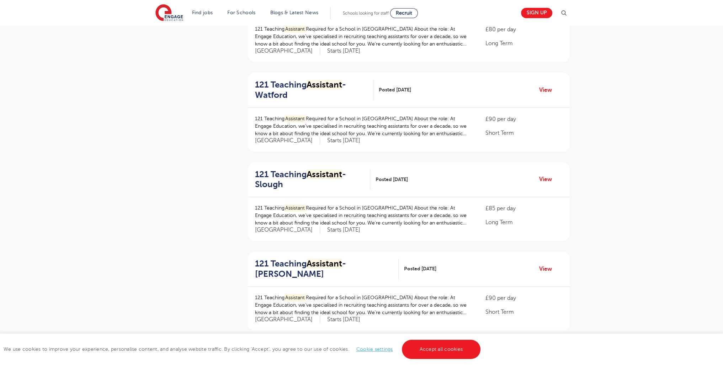
scroll to position [882, 0]
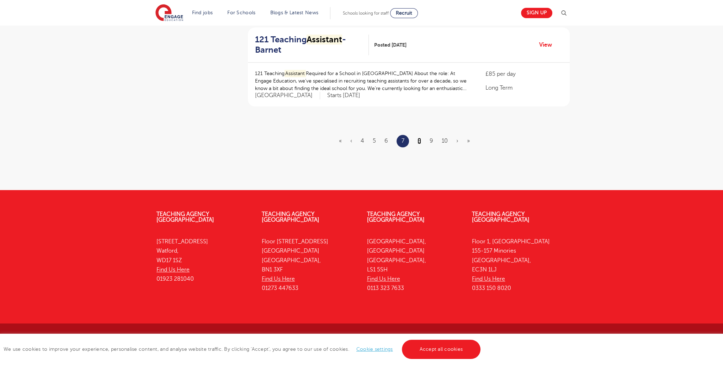
click at [420, 138] on link "8" at bounding box center [419, 141] width 4 height 6
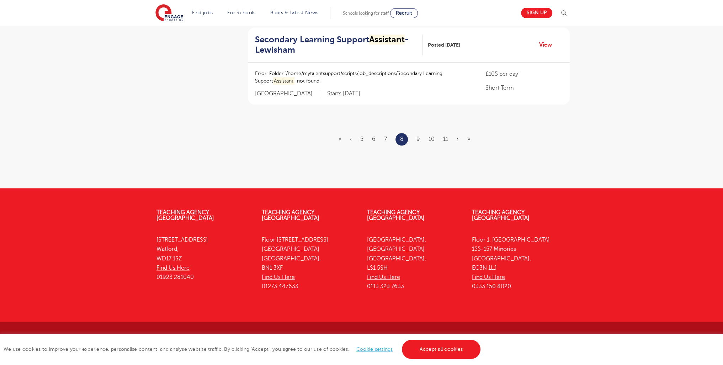
scroll to position [0, 0]
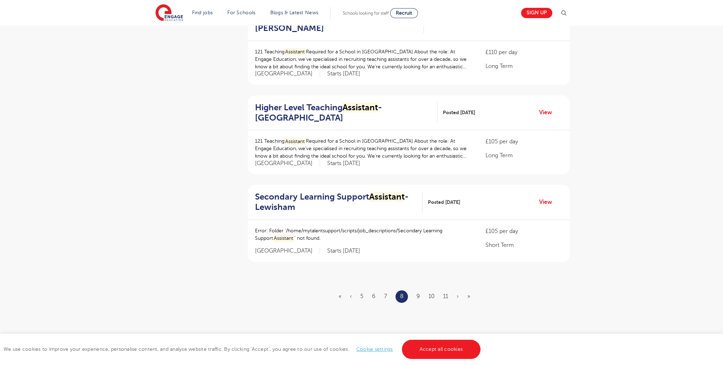
scroll to position [870, 0]
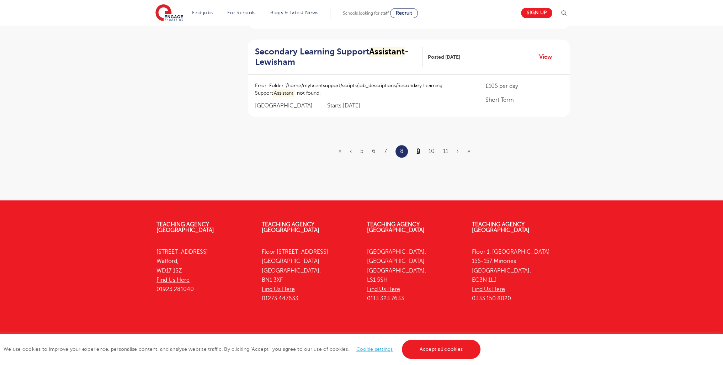
click at [417, 148] on link "9" at bounding box center [418, 151] width 4 height 6
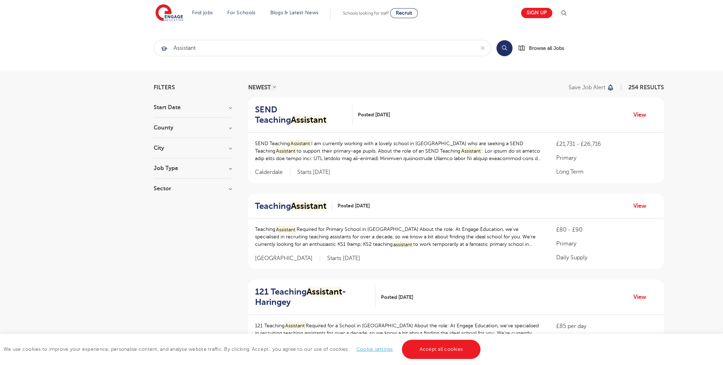
scroll to position [885, 0]
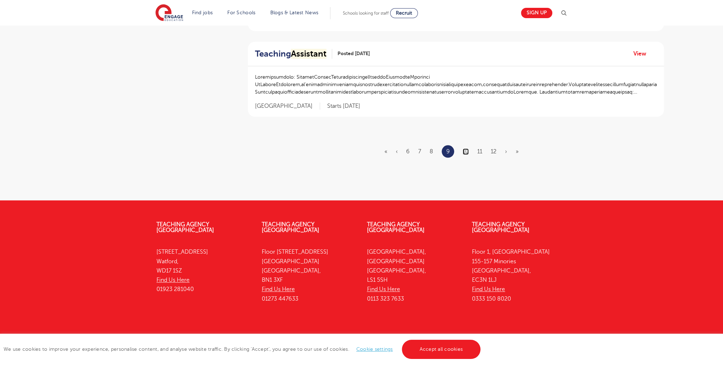
click at [464, 148] on link "10" at bounding box center [466, 151] width 6 height 6
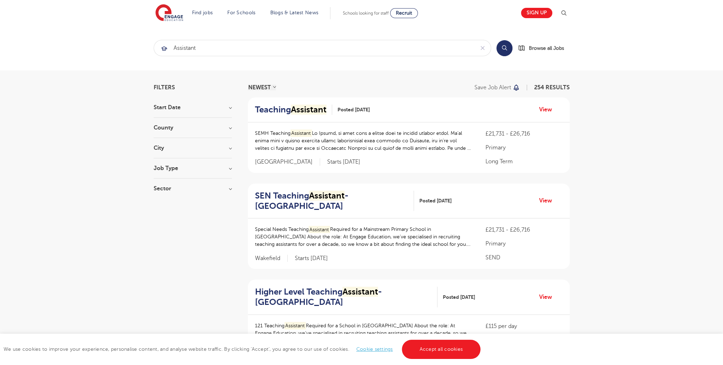
scroll to position [878, 0]
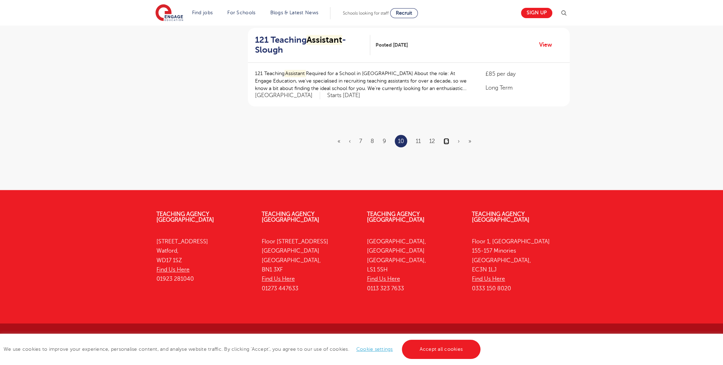
click at [449, 138] on link "13" at bounding box center [446, 141] width 6 height 6
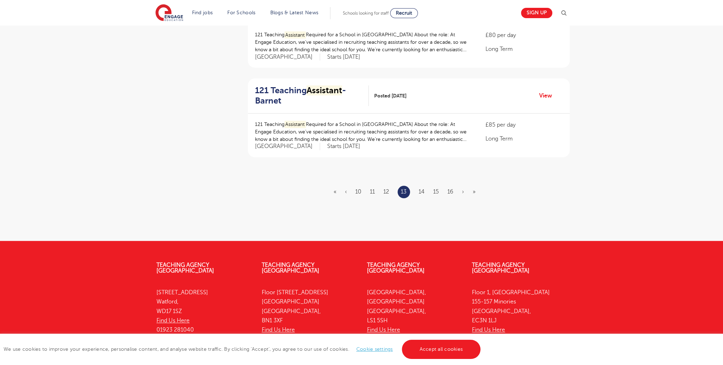
scroll to position [882, 0]
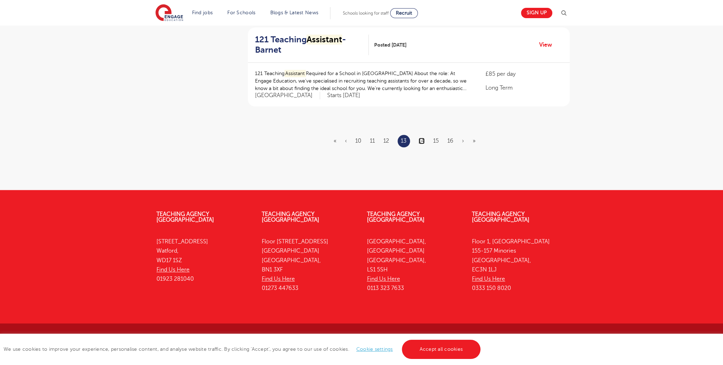
click at [422, 139] on link "14" at bounding box center [422, 141] width 6 height 6
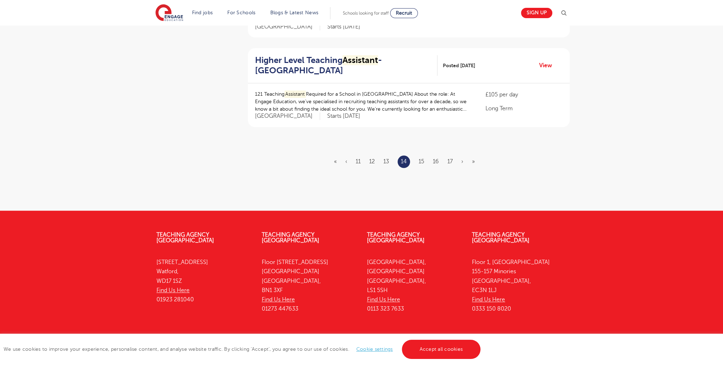
scroll to position [878, 0]
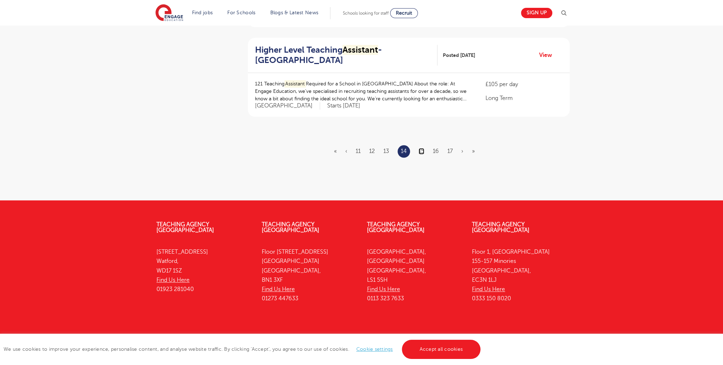
click at [422, 148] on link "15" at bounding box center [422, 151] width 6 height 6
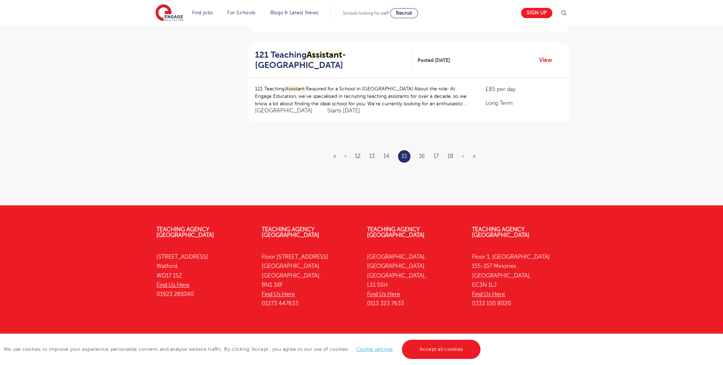
scroll to position [0, 0]
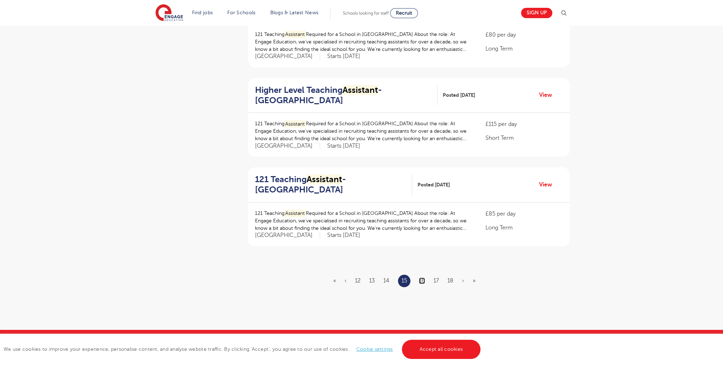
click at [420, 278] on link "16" at bounding box center [422, 280] width 6 height 6
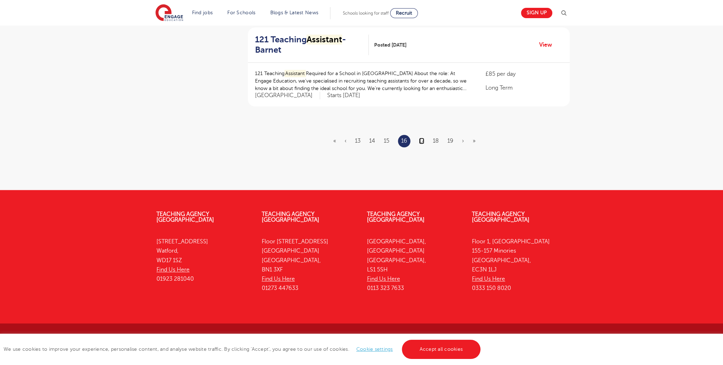
click at [419, 139] on link "17" at bounding box center [421, 141] width 5 height 6
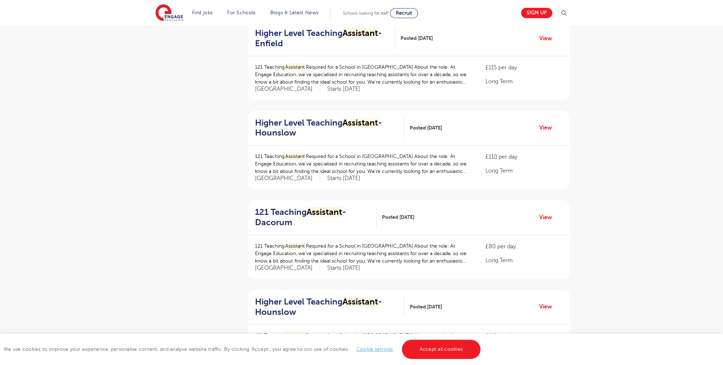
scroll to position [650, 0]
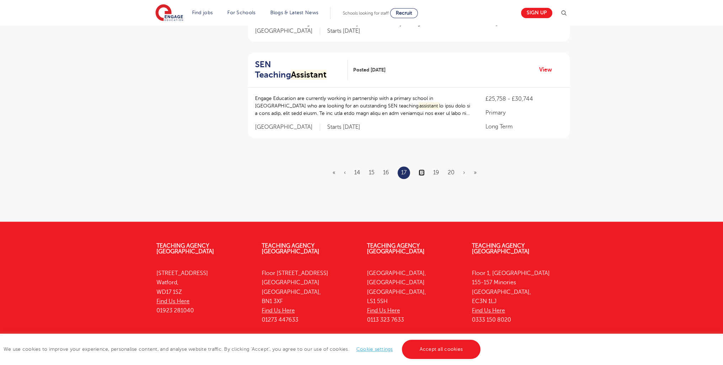
click at [423, 169] on link "18" at bounding box center [422, 172] width 6 height 6
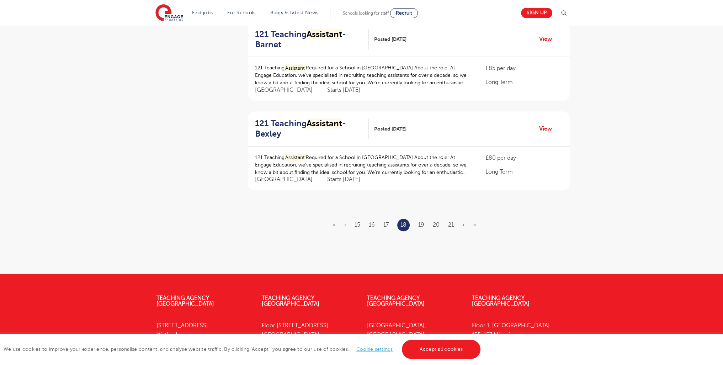
click at [420, 219] on ul "« ‹ 15 16 17 18 19 20 21 › »" at bounding box center [408, 225] width 151 height 12
click at [421, 222] on link "19" at bounding box center [421, 225] width 6 height 6
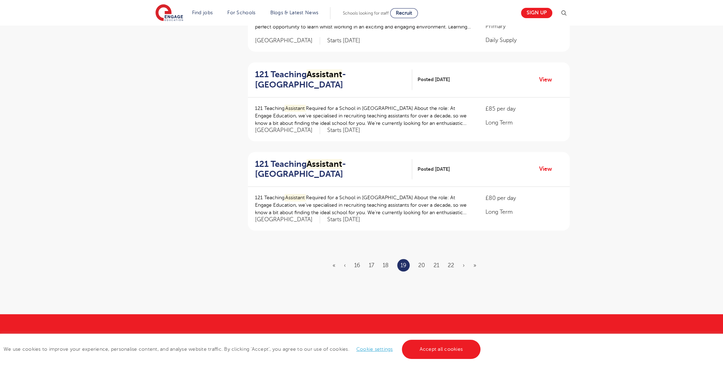
scroll to position [772, 0]
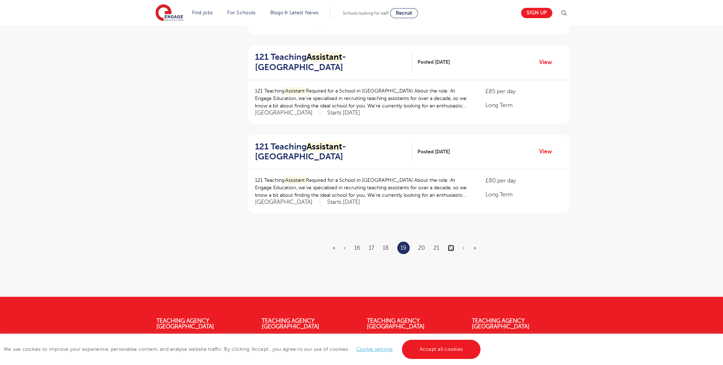
click at [451, 245] on link "22" at bounding box center [451, 248] width 6 height 6
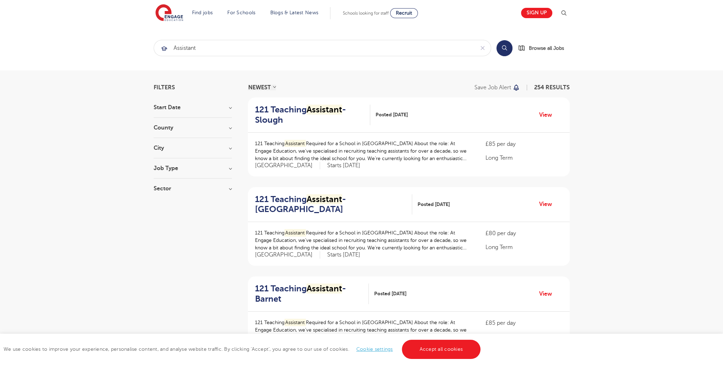
click at [452, 244] on p "121 Teaching Assistant Required for a School in Tower Hamlets About the role: A…" at bounding box center [363, 240] width 217 height 22
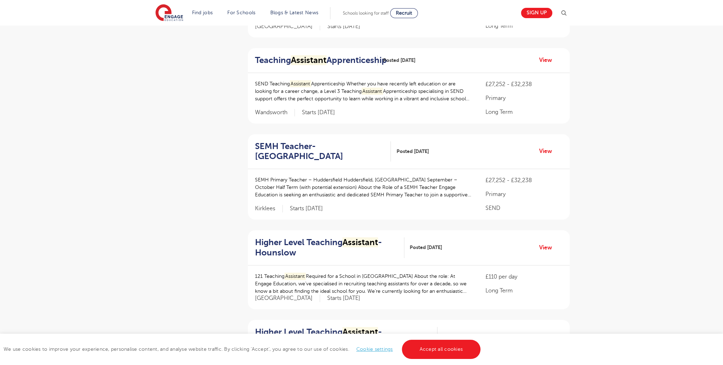
scroll to position [892, 0]
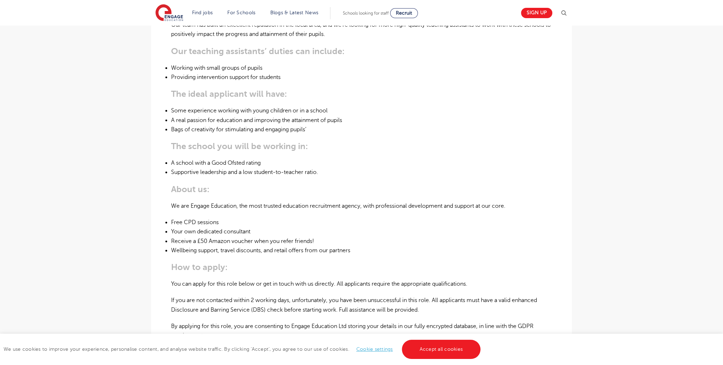
scroll to position [550, 0]
